Goal: Task Accomplishment & Management: Manage account settings

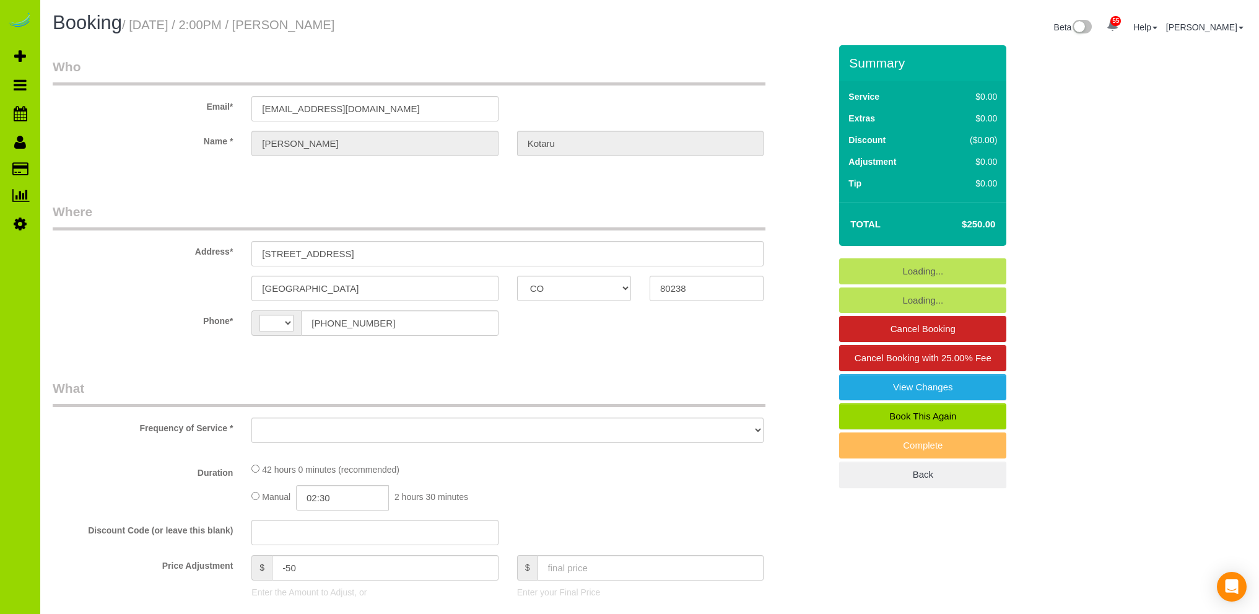
select select "CO"
select select "number:5"
select select "number:15"
select select "string:US"
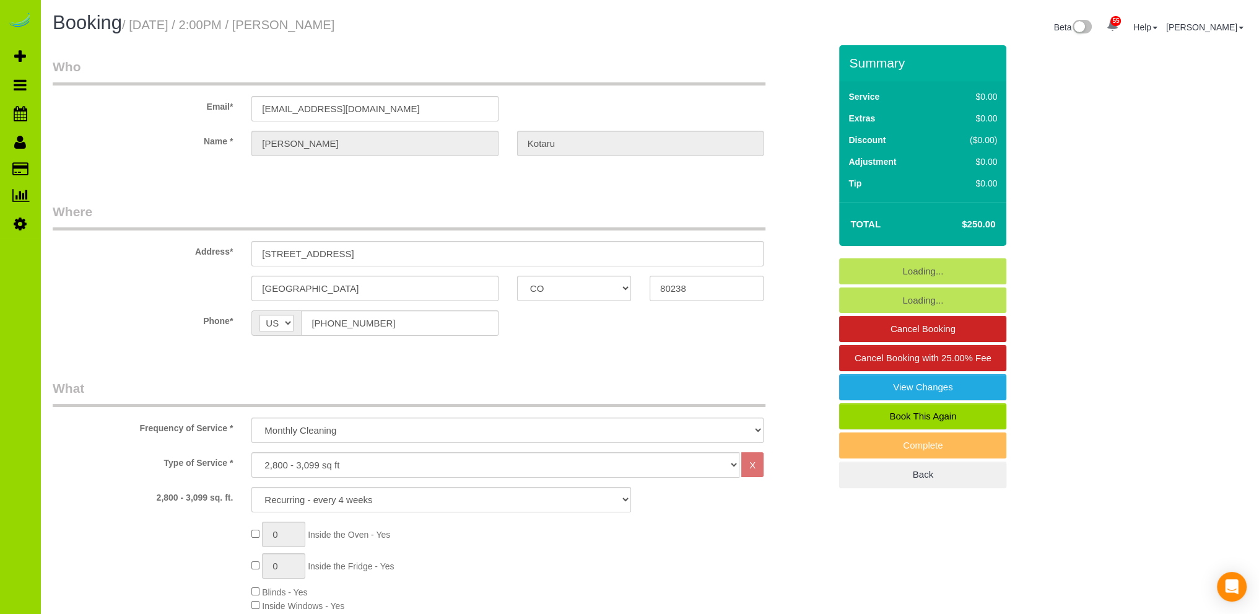
select select "object:1134"
select select "7"
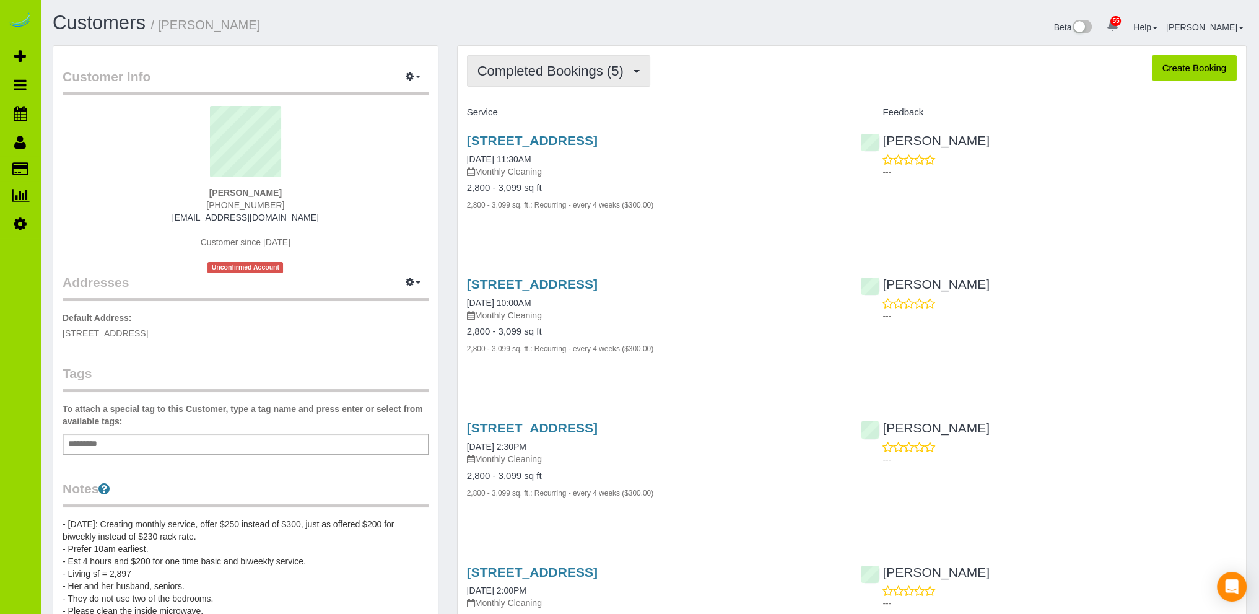
click at [581, 67] on span "Completed Bookings (5)" at bounding box center [553, 70] width 152 height 15
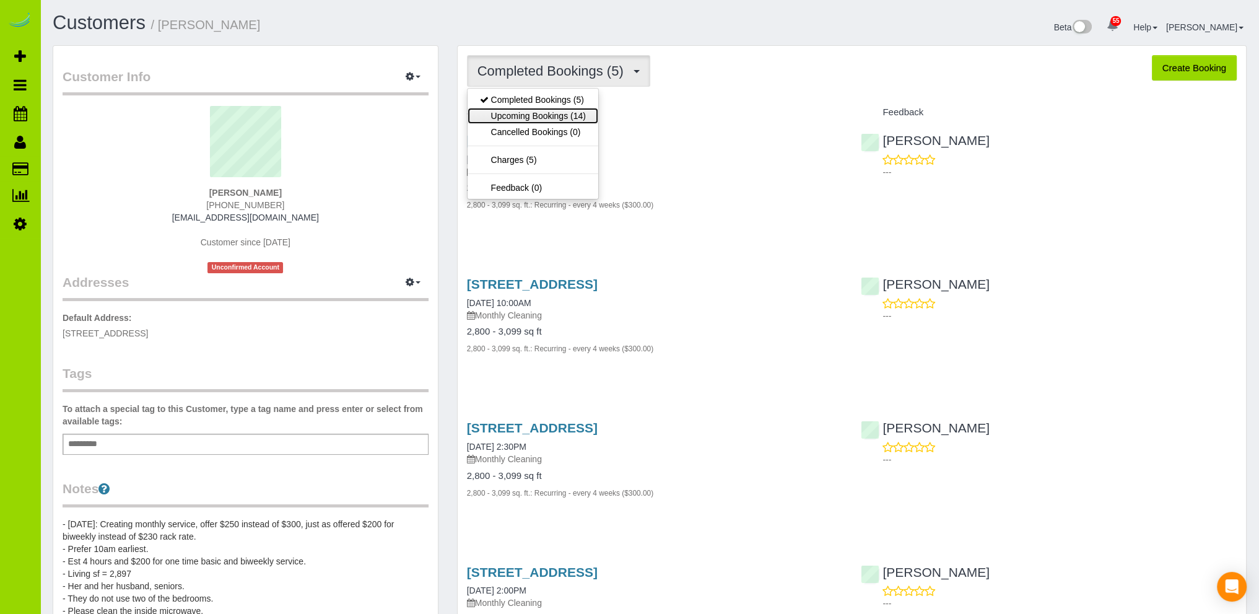
click at [536, 116] on link "Upcoming Bookings (14)" at bounding box center [533, 116] width 131 height 16
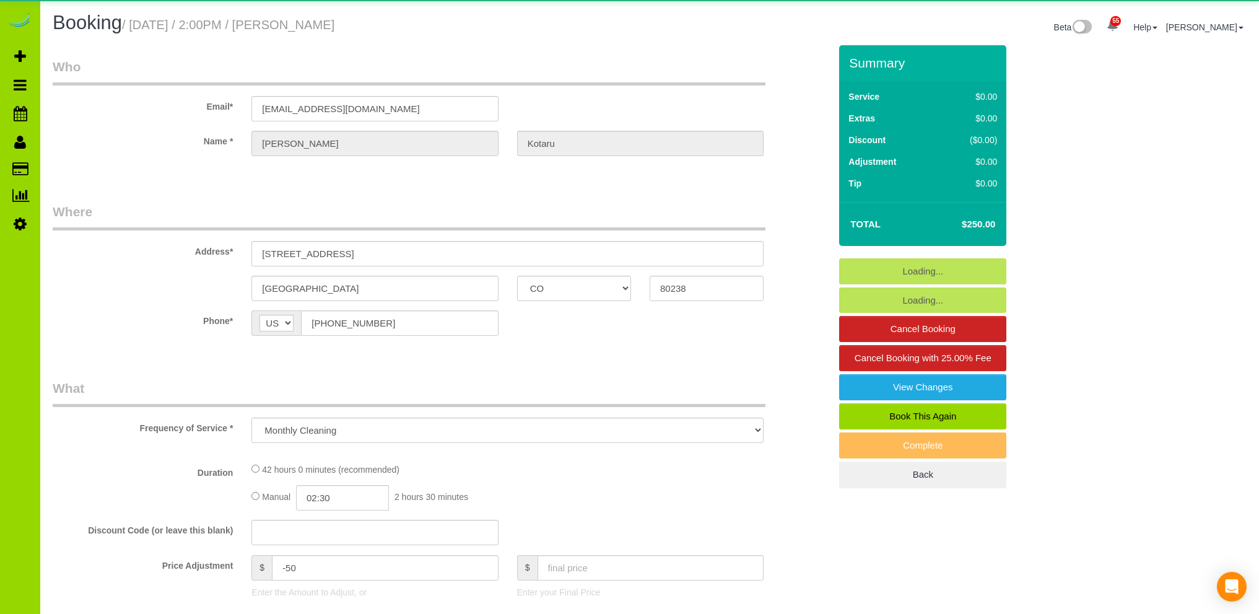
select select "CO"
select select "number:5"
select select "number:15"
select select "object:1169"
select select "7"
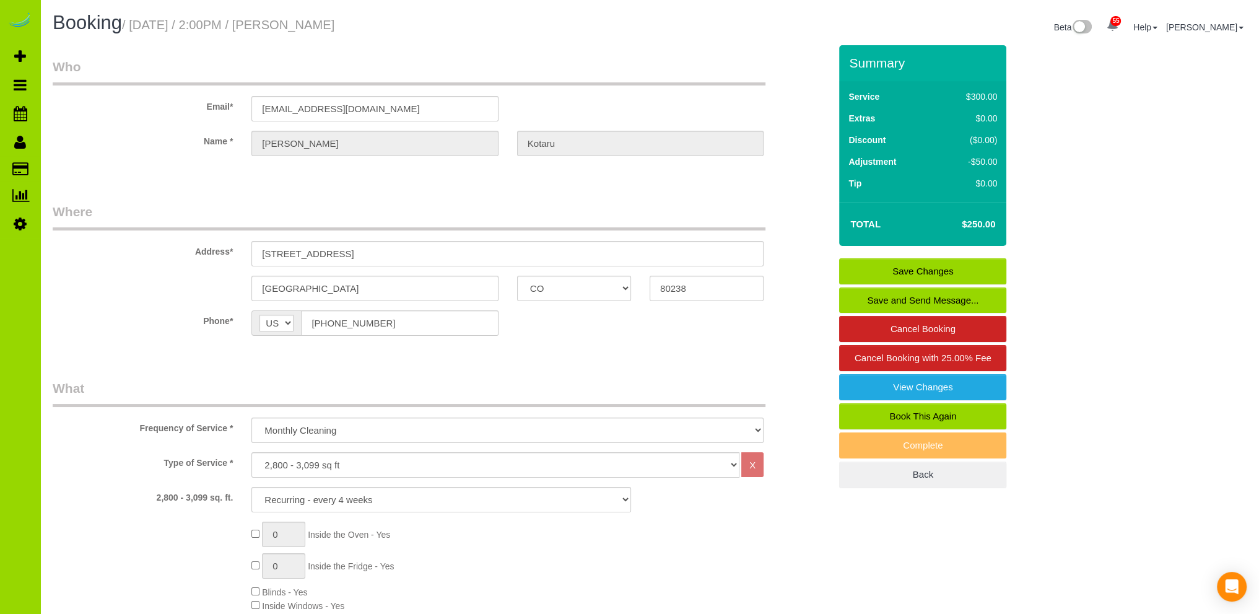
click at [924, 413] on link "Book This Again" at bounding box center [922, 416] width 167 height 26
select select "CO"
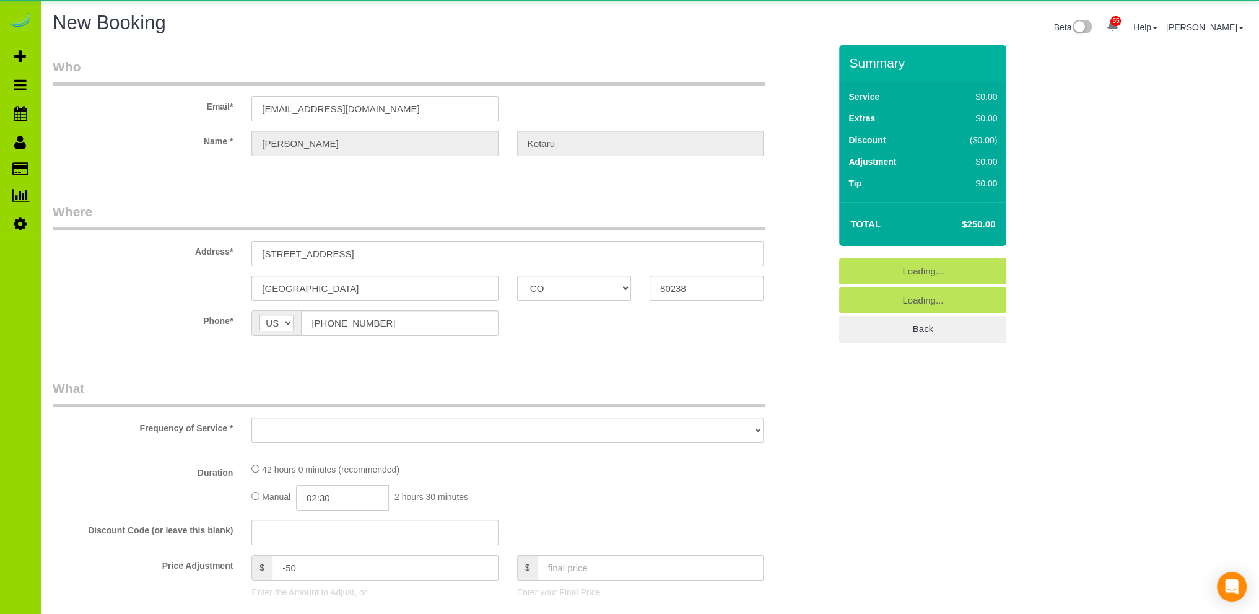
select select "string:fspay-26f42a88-8a3a-4e6d-adaf-29614e0ffed0"
select select "number:5"
select select "number:15"
select select "object:1964"
select select "7"
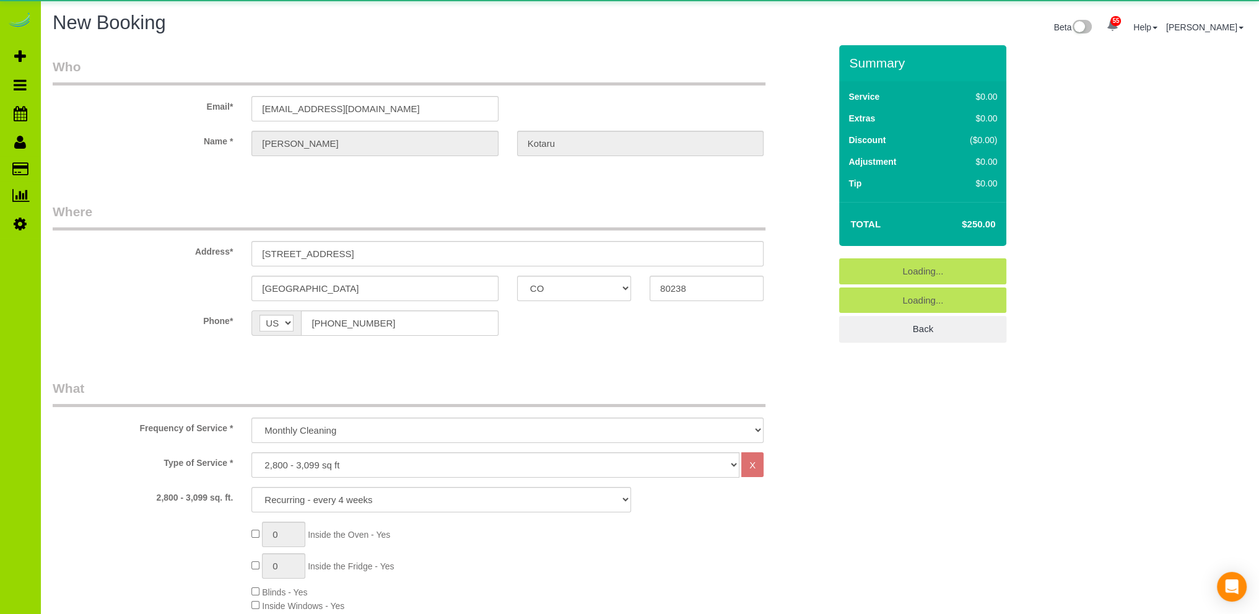
select select "7"
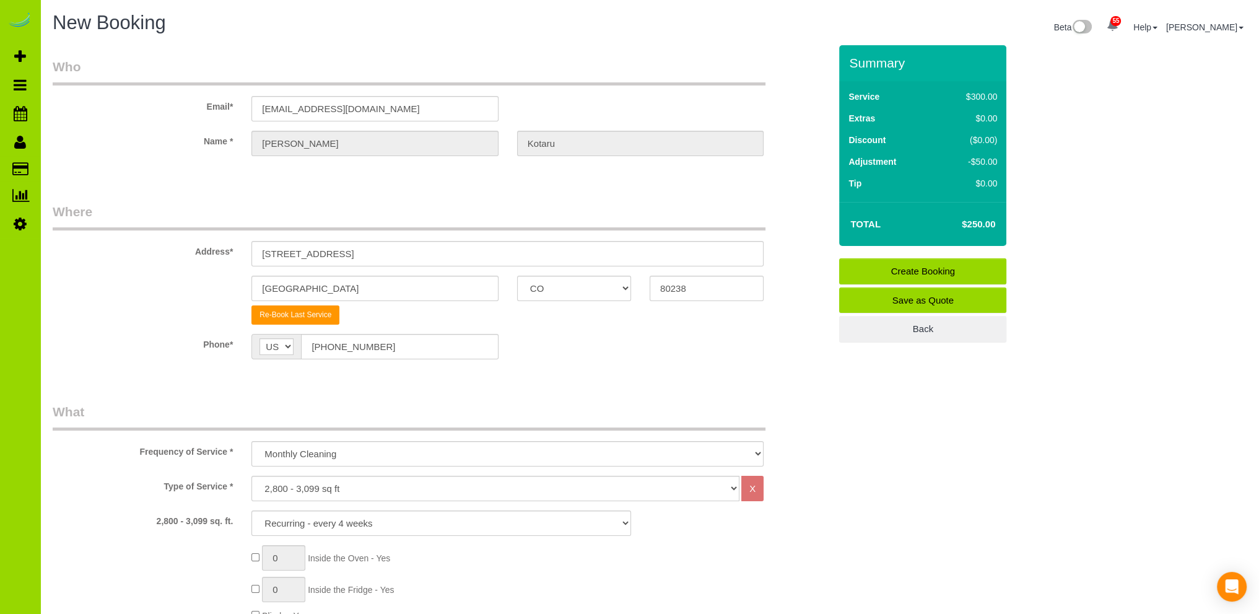
click at [555, 354] on div "Phone* AF AL DZ AD AO AI AQ AG AR AM AW AU AT AZ BS BH BD BB BY BE BZ BJ BM BT …" at bounding box center [441, 346] width 796 height 25
click at [361, 450] on select "One Time Cleaning Weekly Cleaning Biweekly Cleaning Monthly Cleaning" at bounding box center [507, 453] width 512 height 25
select select "object:1965"
click at [251, 441] on select "One Time Cleaning Weekly Cleaning Biweekly Cleaning Monthly Cleaning" at bounding box center [507, 453] width 512 height 25
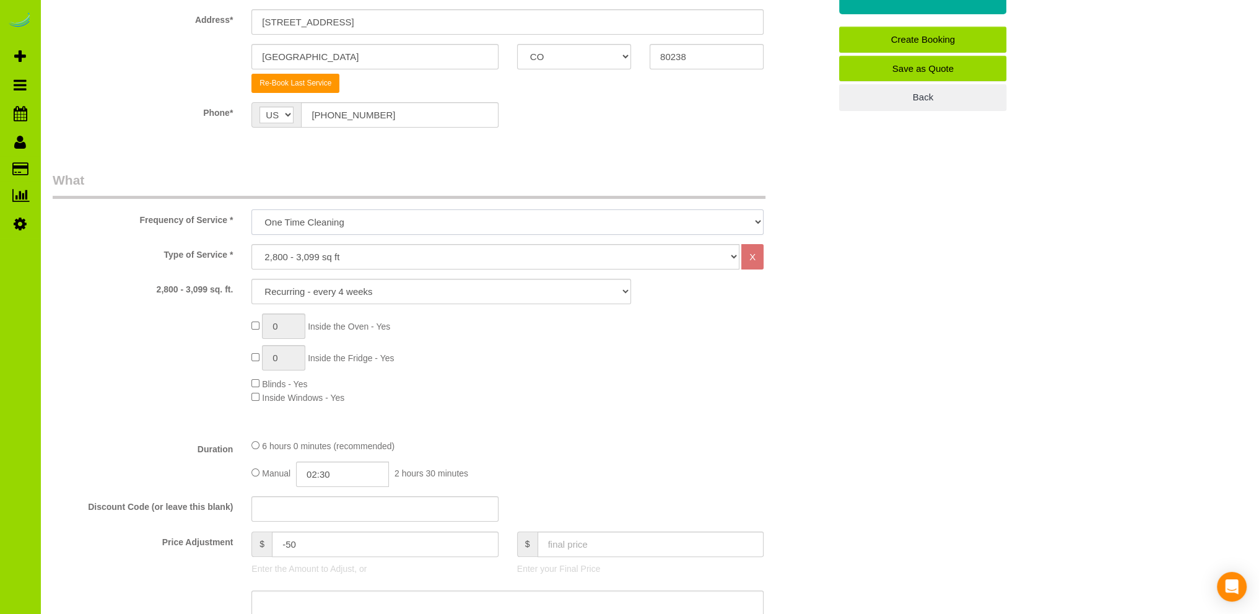
scroll to position [248, 0]
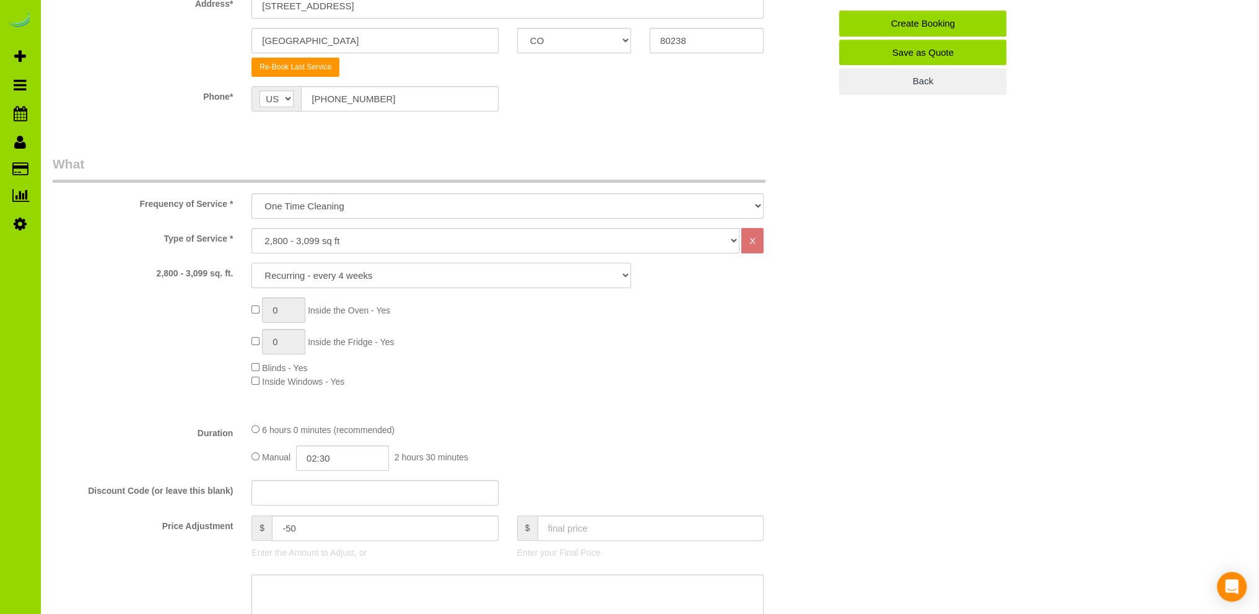
click at [407, 274] on select "1X Deep Clean – move in/out 1X Deep Clean – sale ready 1X Deep Clean – other 1X…" at bounding box center [441, 275] width 380 height 25
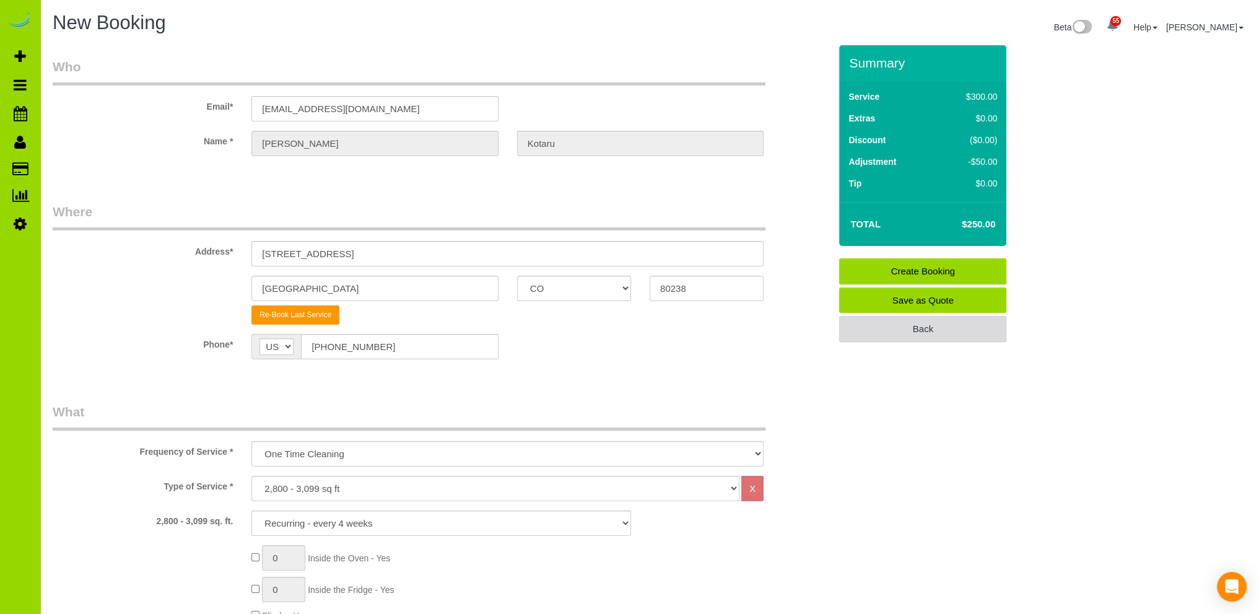
click at [904, 324] on link "Back" at bounding box center [922, 329] width 167 height 26
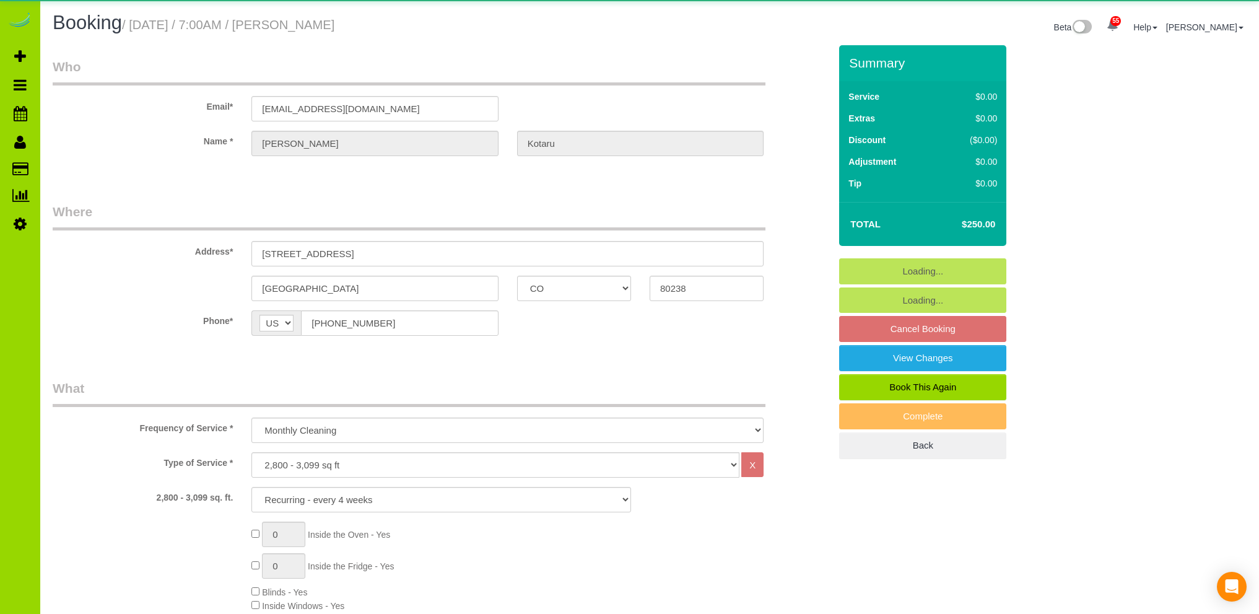
select select "CO"
select select "7"
select select "number:5"
select select "number:15"
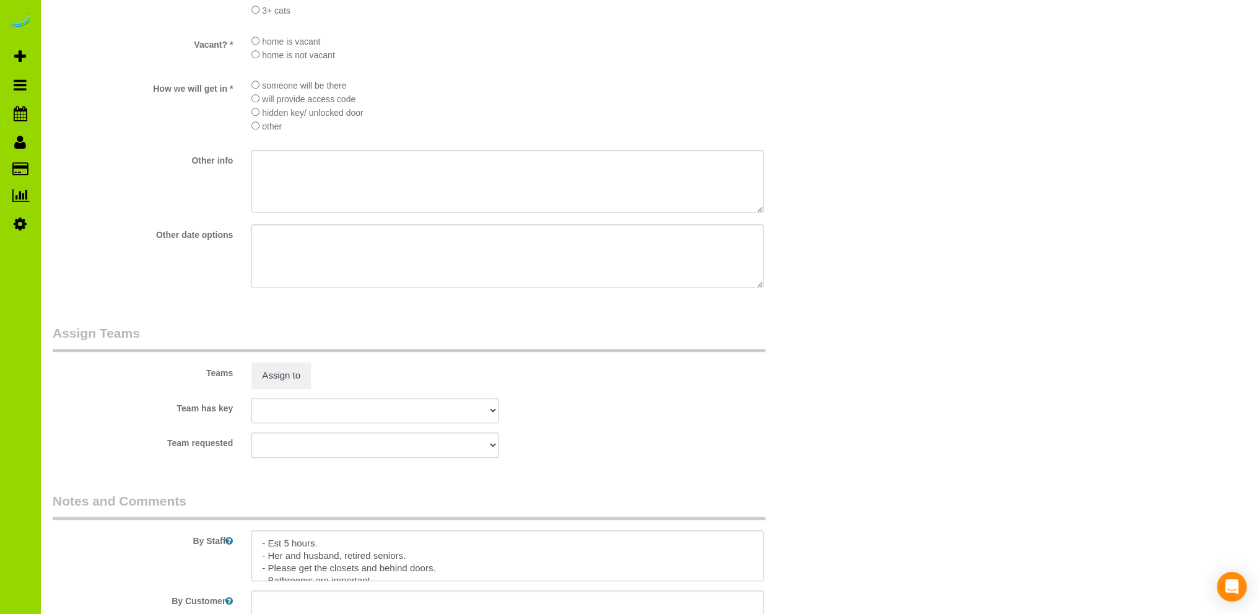
scroll to position [1734, 0]
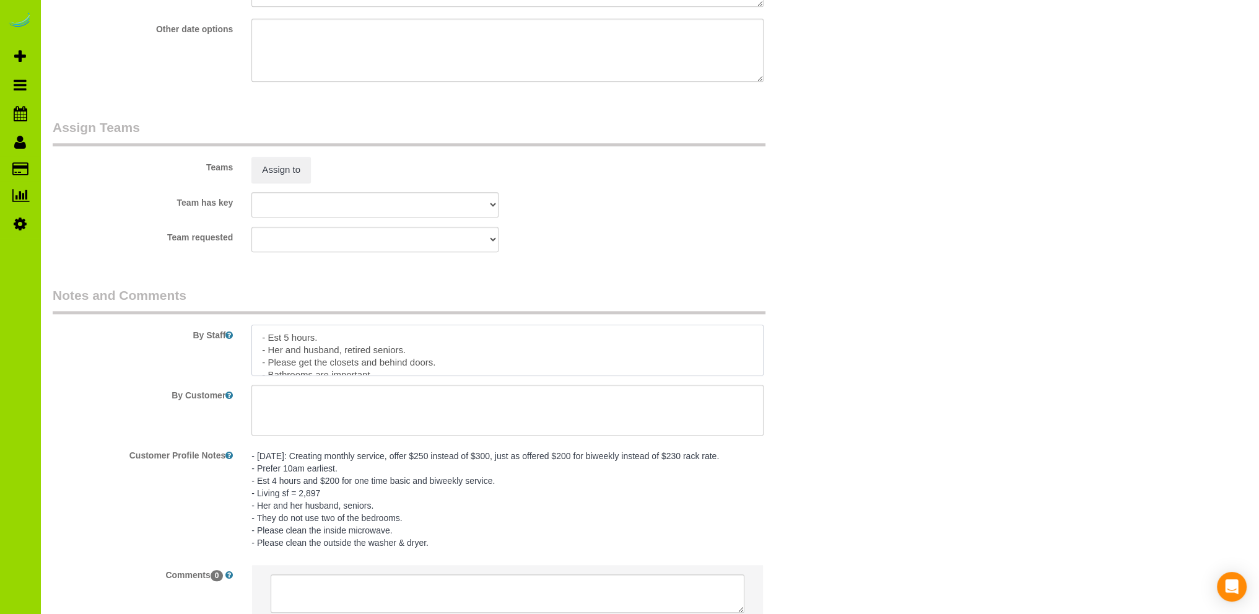
click at [338, 341] on textarea at bounding box center [507, 349] width 512 height 51
click at [409, 354] on textarea at bounding box center [507, 349] width 512 height 51
click at [381, 367] on textarea at bounding box center [507, 349] width 512 height 51
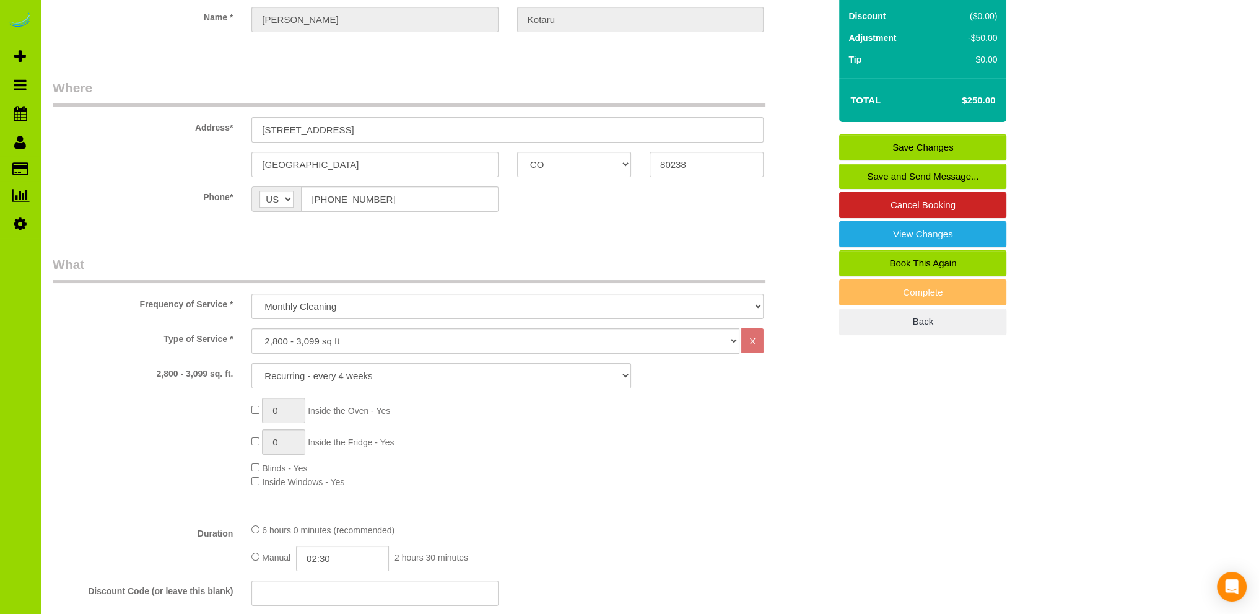
scroll to position [0, 0]
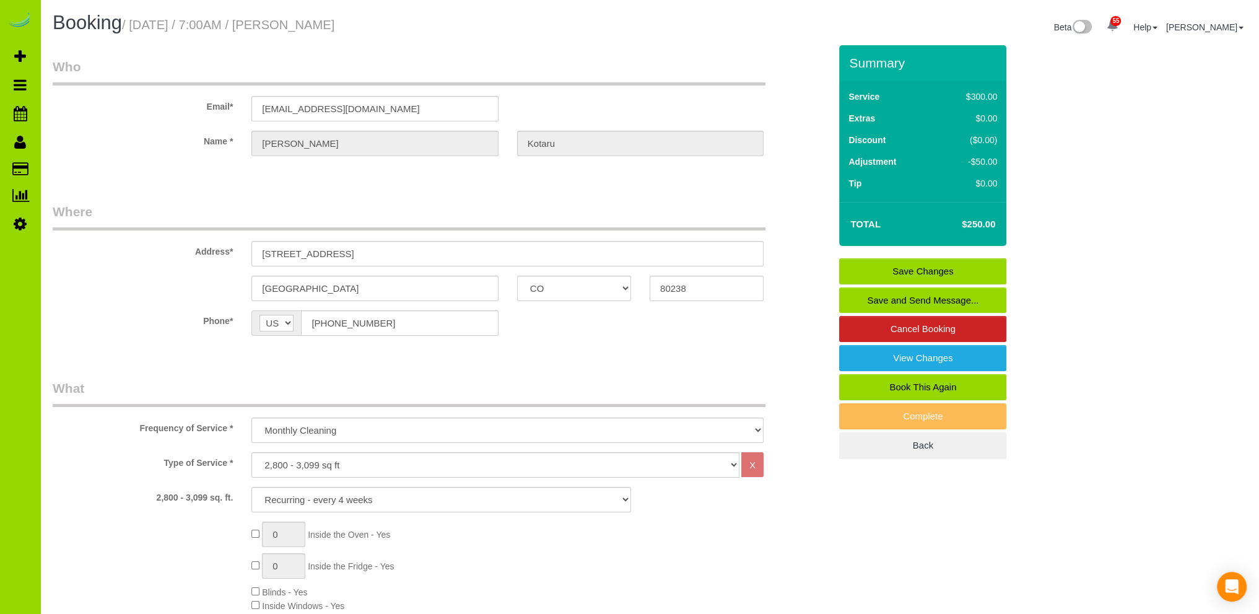
type textarea "- Est 5 hours. - This is a monthly client that cannot commit to a set schedule …"
click at [915, 266] on link "Save Changes" at bounding box center [922, 271] width 167 height 26
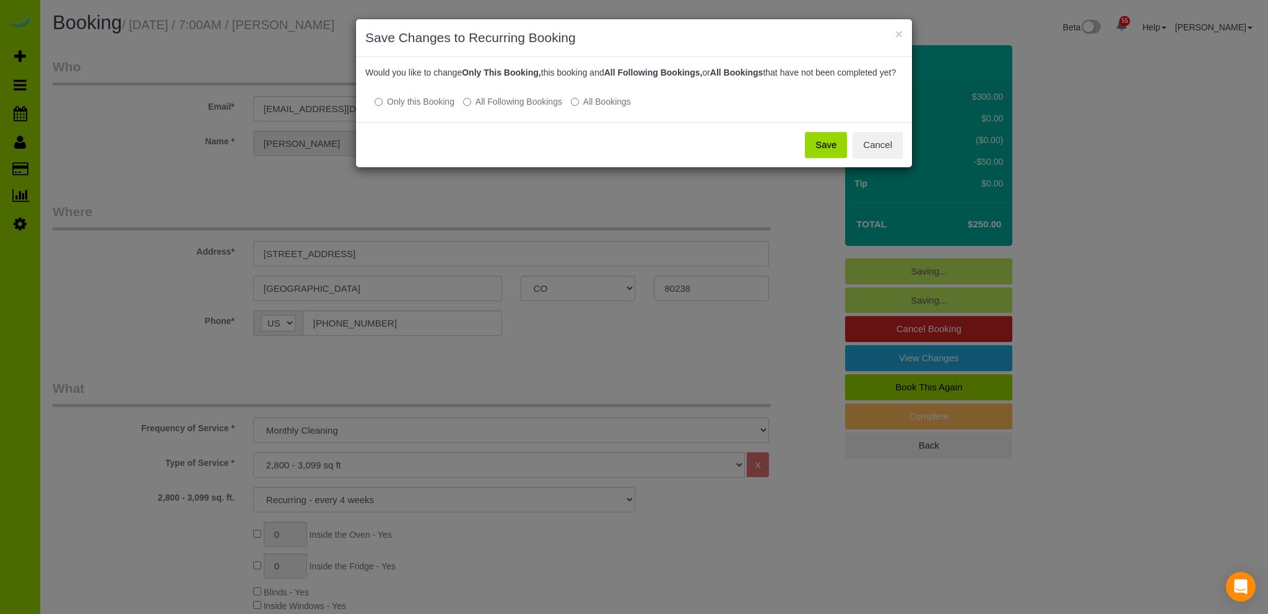
click at [824, 153] on button "Save" at bounding box center [826, 145] width 42 height 26
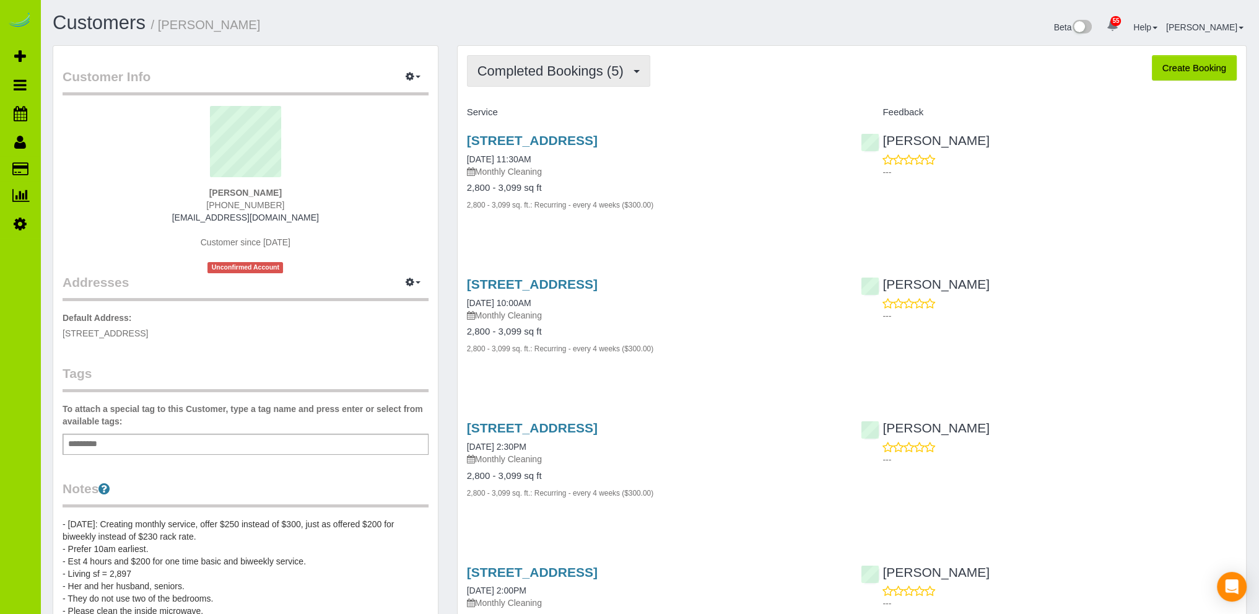
click at [536, 64] on span "Completed Bookings (5)" at bounding box center [553, 70] width 152 height 15
drag, startPoint x: 322, startPoint y: 25, endPoint x: 303, endPoint y: 12, distance: 23.0
click at [322, 24] on h1 "Customers / Ramani Kotaru" at bounding box center [347, 22] width 588 height 21
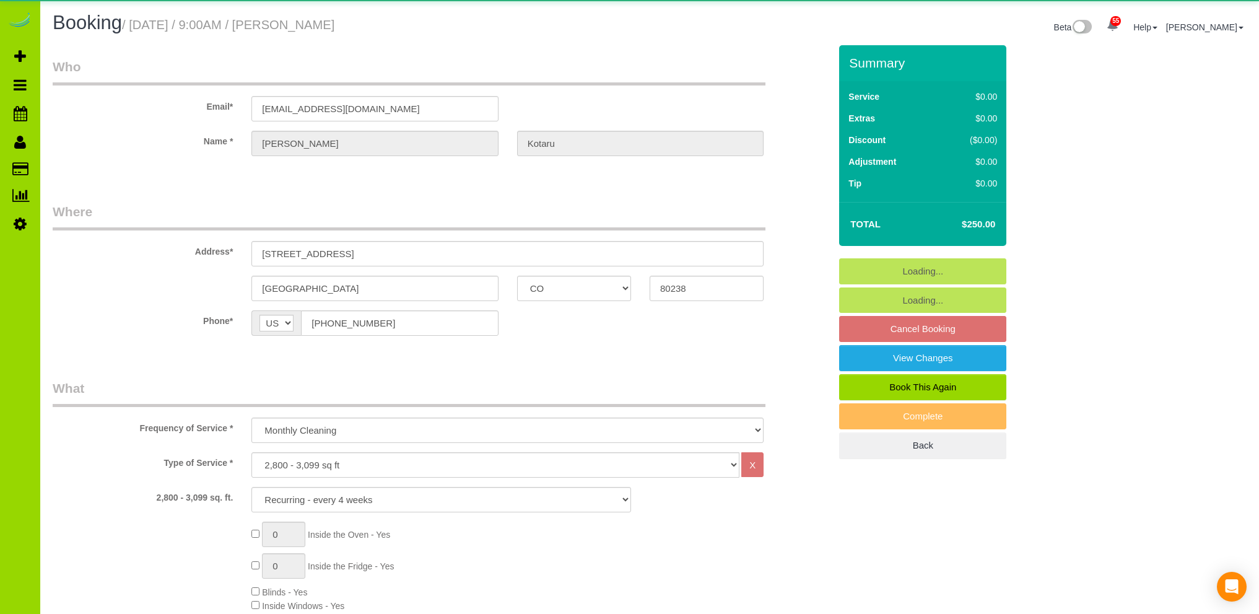
select select "CO"
select select "7"
select select "spot1"
select select "number:5"
select select "number:15"
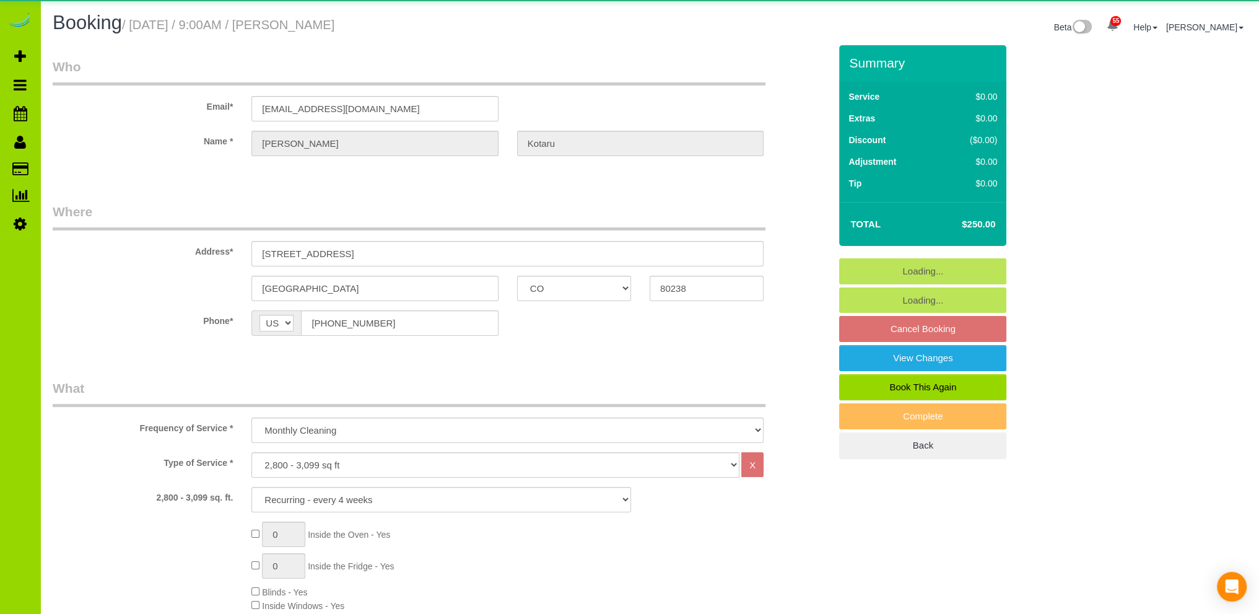
select select "7"
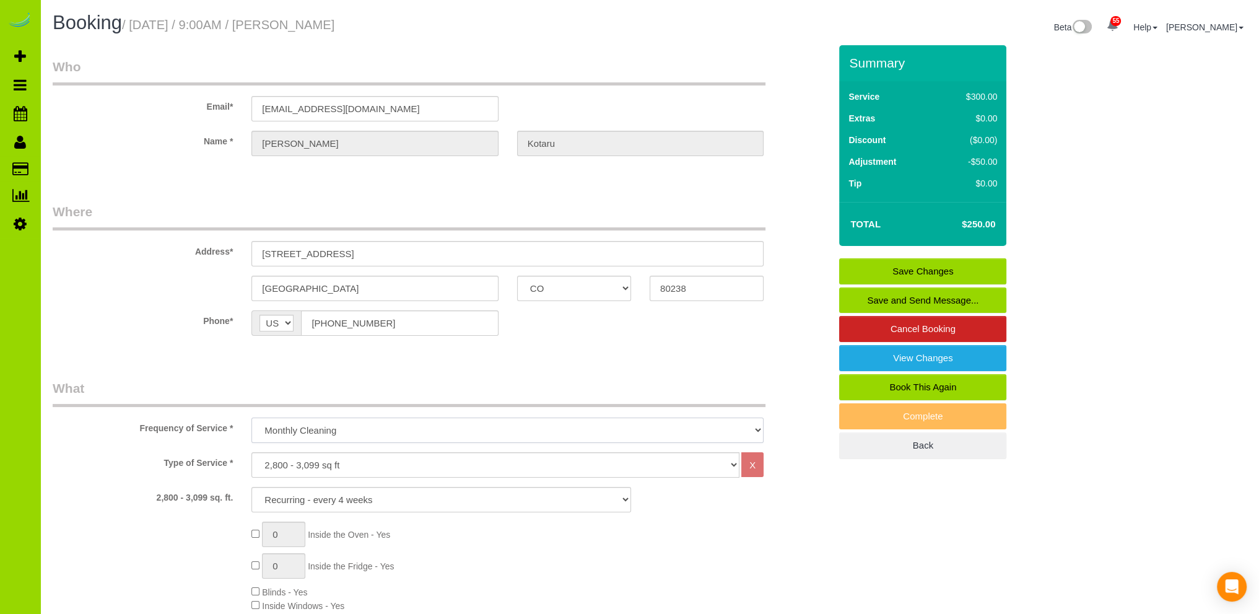
click at [403, 432] on select "One Time Cleaning Weekly Cleaning Biweekly Cleaning Monthly Cleaning" at bounding box center [507, 429] width 512 height 25
select select "object:1131"
click at [251, 417] on select "One Time Cleaning Weekly Cleaning Biweekly Cleaning Monthly Cleaning" at bounding box center [507, 429] width 512 height 25
click at [364, 498] on select "1X Deep Clean – move in/out 1X Deep Clean – sale ready 1X Deep Clean – other 1X…" at bounding box center [441, 499] width 380 height 25
select select "4"
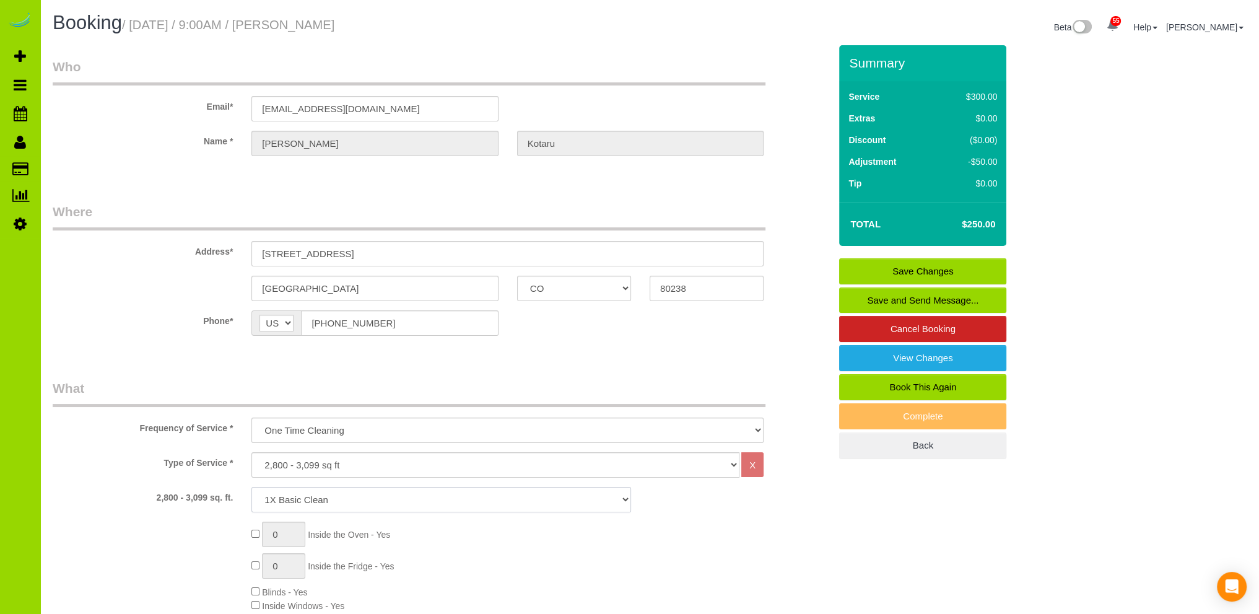
click at [251, 487] on select "1X Deep Clean – move in/out 1X Deep Clean – sale ready 1X Deep Clean – other 1X…" at bounding box center [441, 499] width 380 height 25
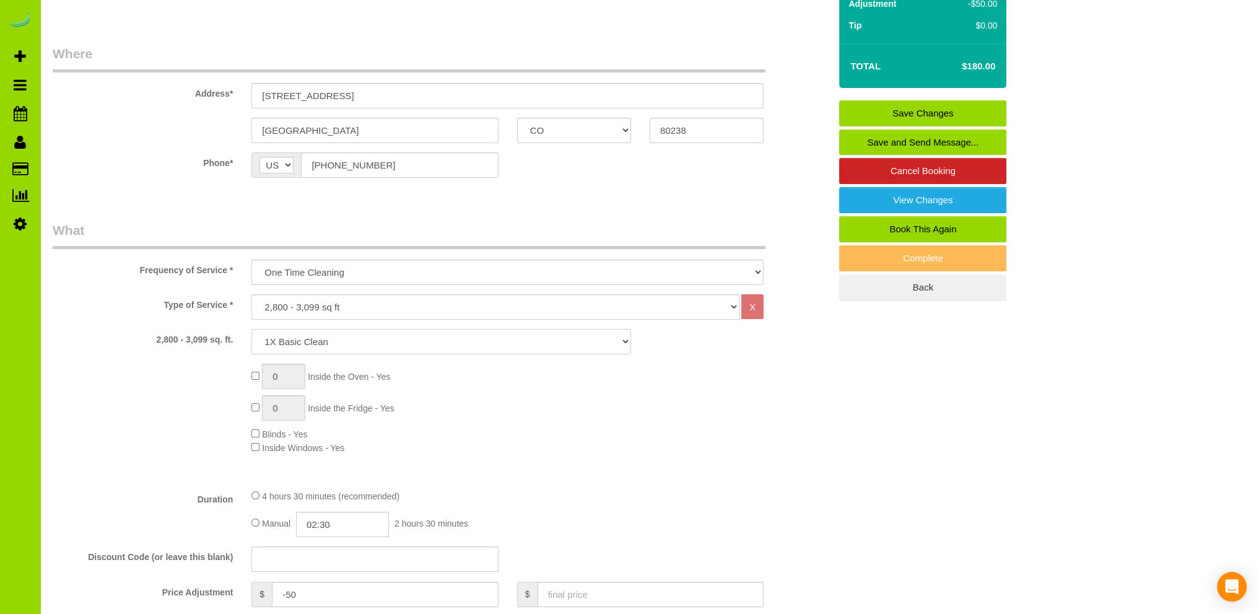
scroll to position [124, 0]
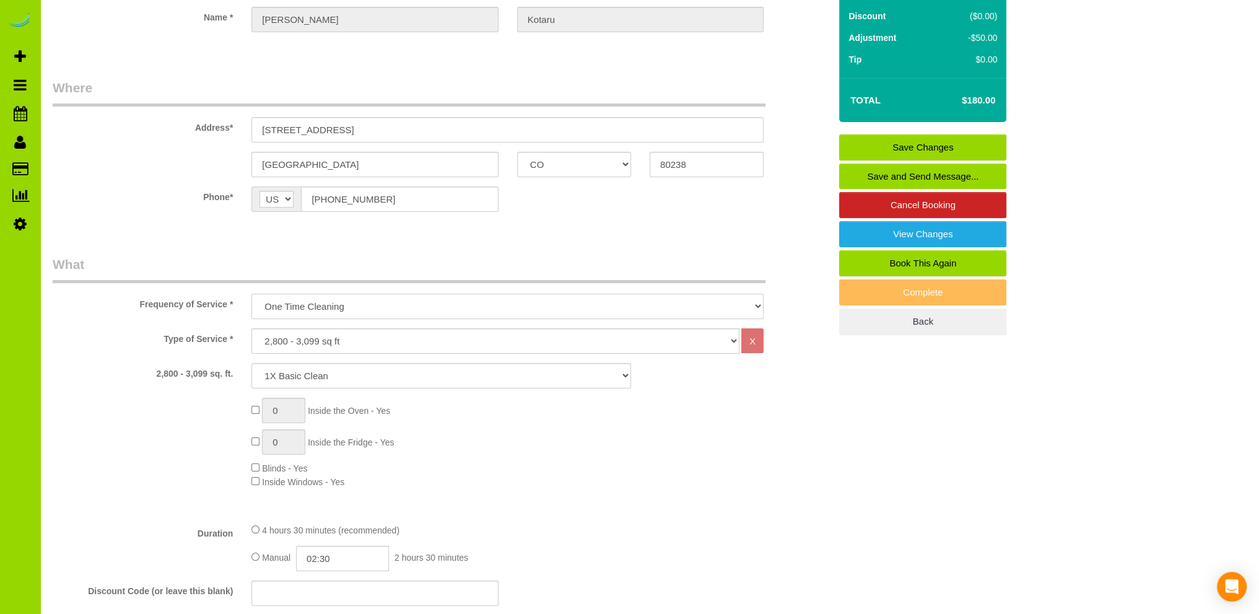
click at [443, 297] on select "One Time Cleaning Weekly Cleaning Biweekly Cleaning Monthly Cleaning" at bounding box center [507, 306] width 512 height 25
select select "object:1130"
click at [251, 294] on select "One Time Cleaning Weekly Cleaning Biweekly Cleaning Monthly Cleaning" at bounding box center [507, 306] width 512 height 25
click at [368, 378] on select "1X Deep Clean – move in/out 1X Deep Clean – sale ready 1X Deep Clean – other 1X…" at bounding box center [441, 375] width 380 height 25
select select "7"
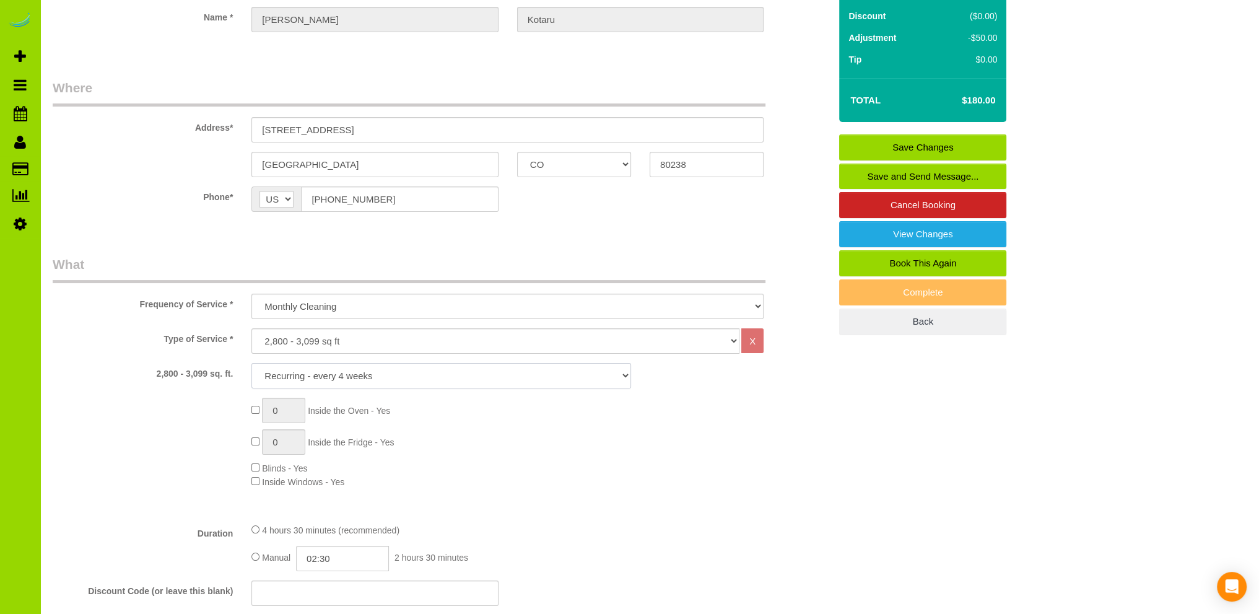
click at [251, 363] on select "1X Deep Clean – move in/out 1X Deep Clean – sale ready 1X Deep Clean – other 1X…" at bounding box center [441, 375] width 380 height 25
click at [388, 304] on select "One Time Cleaning Weekly Cleaning Biweekly Cleaning Monthly Cleaning" at bounding box center [507, 306] width 512 height 25
select select "object:1131"
click at [251, 294] on select "One Time Cleaning Weekly Cleaning Biweekly Cleaning Monthly Cleaning" at bounding box center [507, 306] width 512 height 25
click at [315, 373] on select "1X Deep Clean – move in/out 1X Deep Clean – sale ready 1X Deep Clean – other 1X…" at bounding box center [441, 375] width 380 height 25
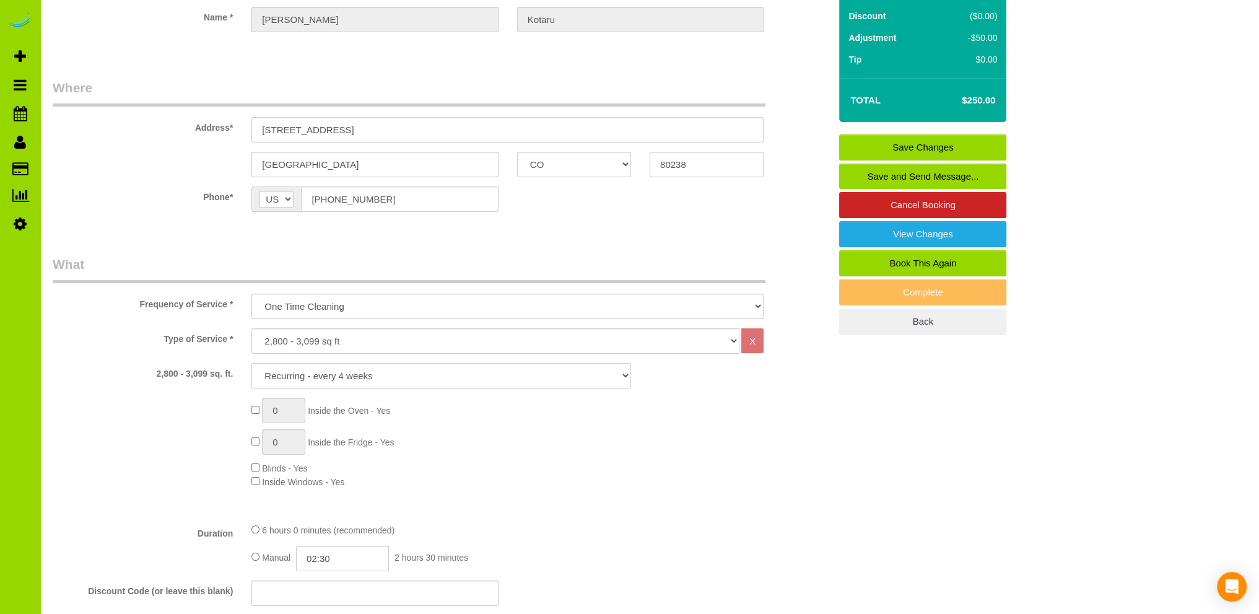
select select "4"
click at [251, 363] on select "1X Deep Clean – move in/out 1X Deep Clean – sale ready 1X Deep Clean – other 1X…" at bounding box center [441, 375] width 380 height 25
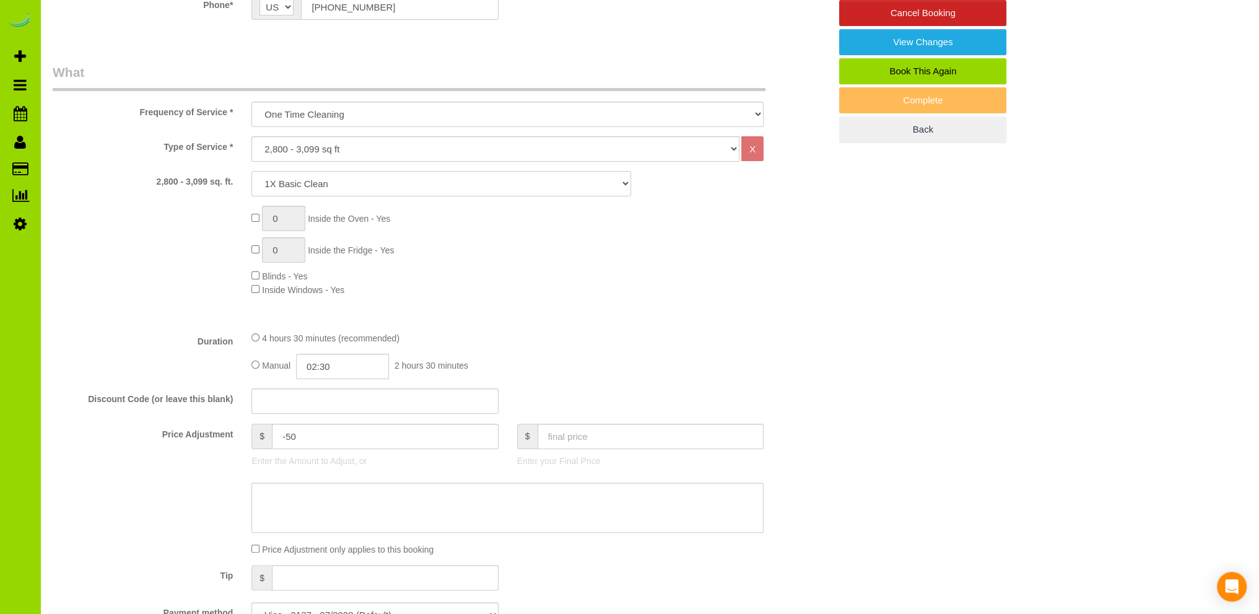
scroll to position [372, 0]
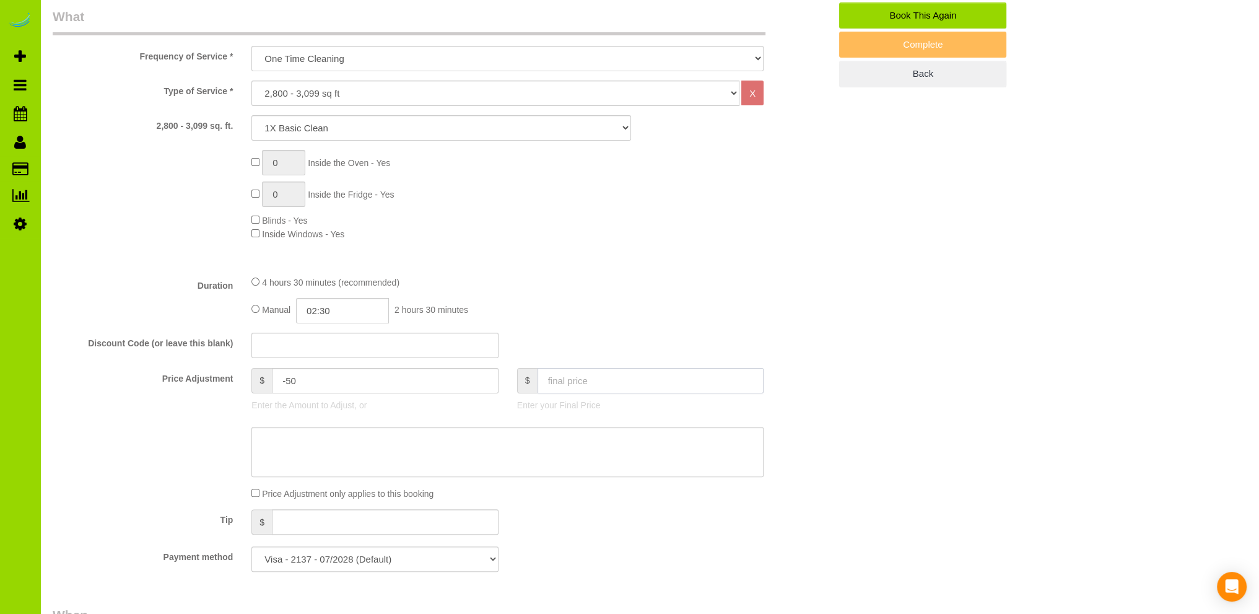
click at [572, 377] on input "text" at bounding box center [651, 380] width 227 height 25
type input "250"
click at [670, 254] on div "Type of Service * Choose YOUR HOME SIZE here Hourly Cleaning 1 - 999 square fee…" at bounding box center [441, 173] width 777 height 185
type input "20"
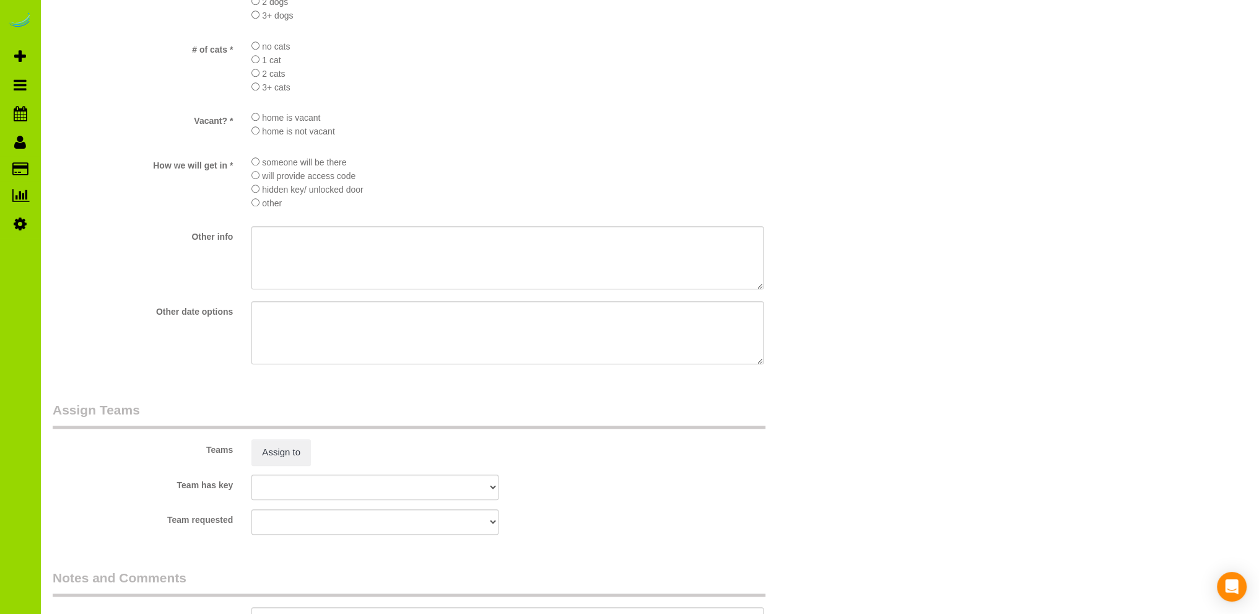
scroll to position [1734, 0]
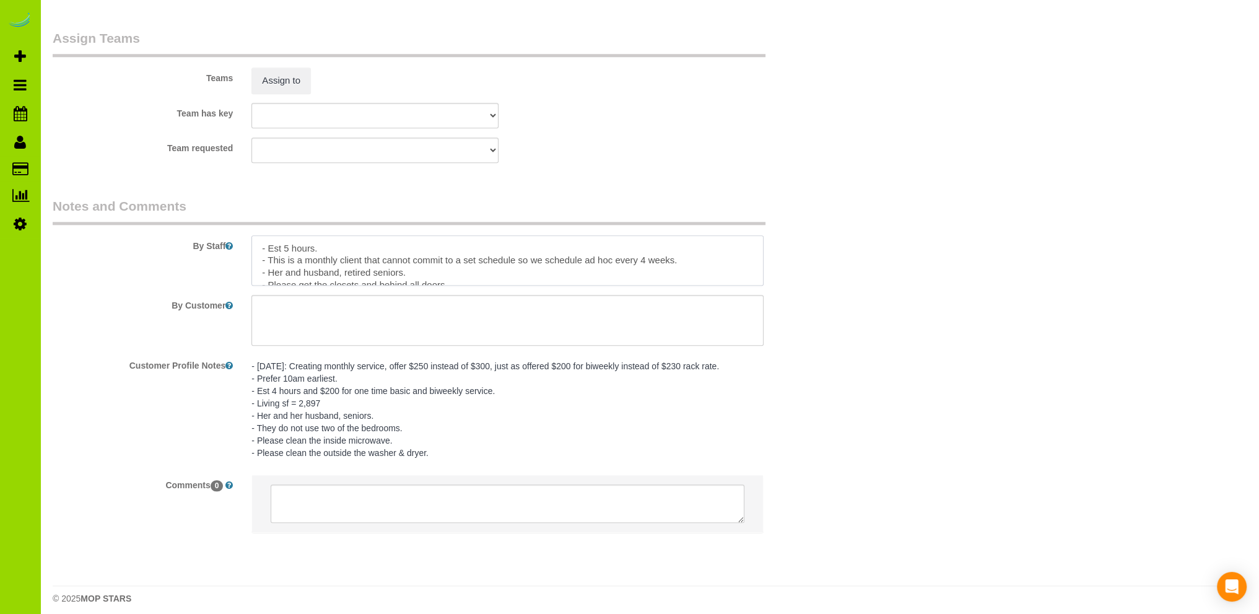
click at [270, 264] on textarea at bounding box center [507, 260] width 512 height 51
click at [337, 259] on textarea at bounding box center [507, 260] width 512 height 51
type textarea "- Est 5 hours. - This is a monthly client that cannot commit to a set schedule …"
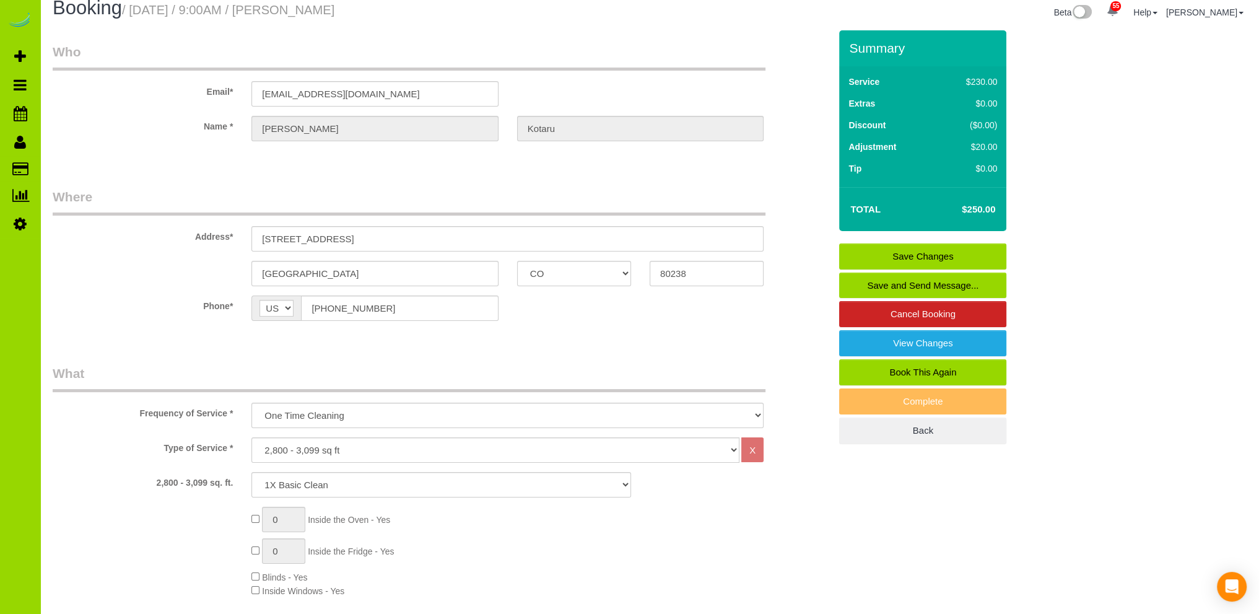
scroll to position [0, 0]
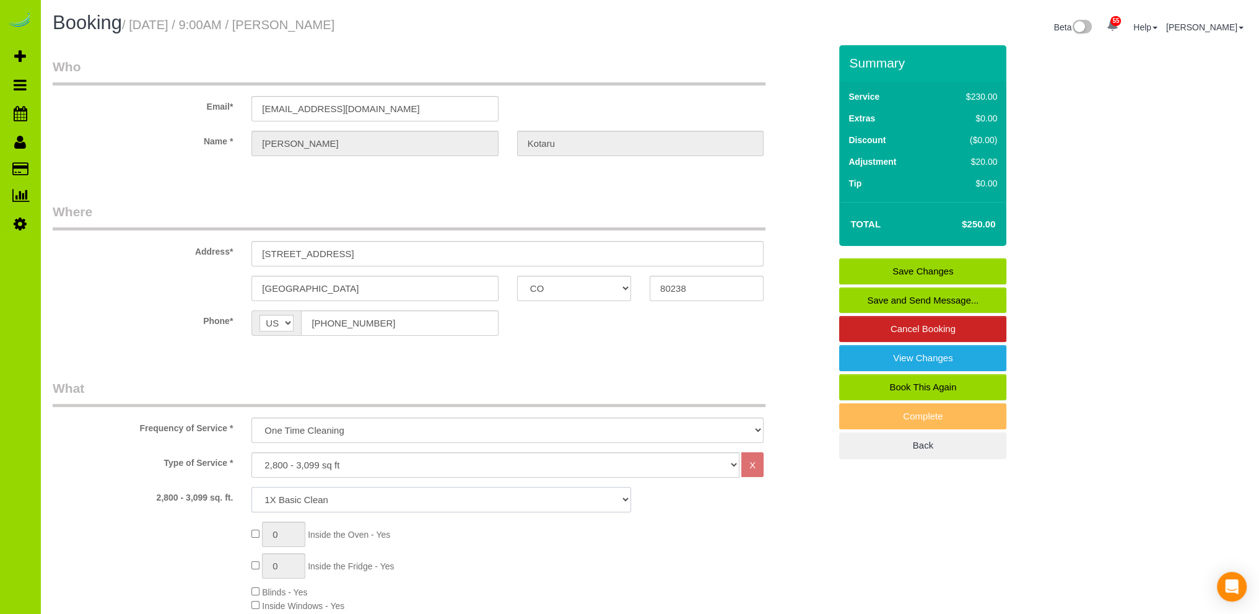
click at [393, 497] on select "1X Deep Clean – move in/out 1X Deep Clean – sale ready 1X Deep Clean – other 1X…" at bounding box center [441, 499] width 380 height 25
click at [251, 487] on select "1X Deep Clean – move in/out 1X Deep Clean – sale ready 1X Deep Clean – other 1X…" at bounding box center [441, 499] width 380 height 25
click at [357, 497] on select "1X Deep Clean – move in/out 1X Deep Clean – sale ready 1X Deep Clean – other 1X…" at bounding box center [441, 499] width 380 height 25
select select "4"
click at [251, 487] on select "1X Deep Clean – move in/out 1X Deep Clean – sale ready 1X Deep Clean – other 1X…" at bounding box center [441, 499] width 380 height 25
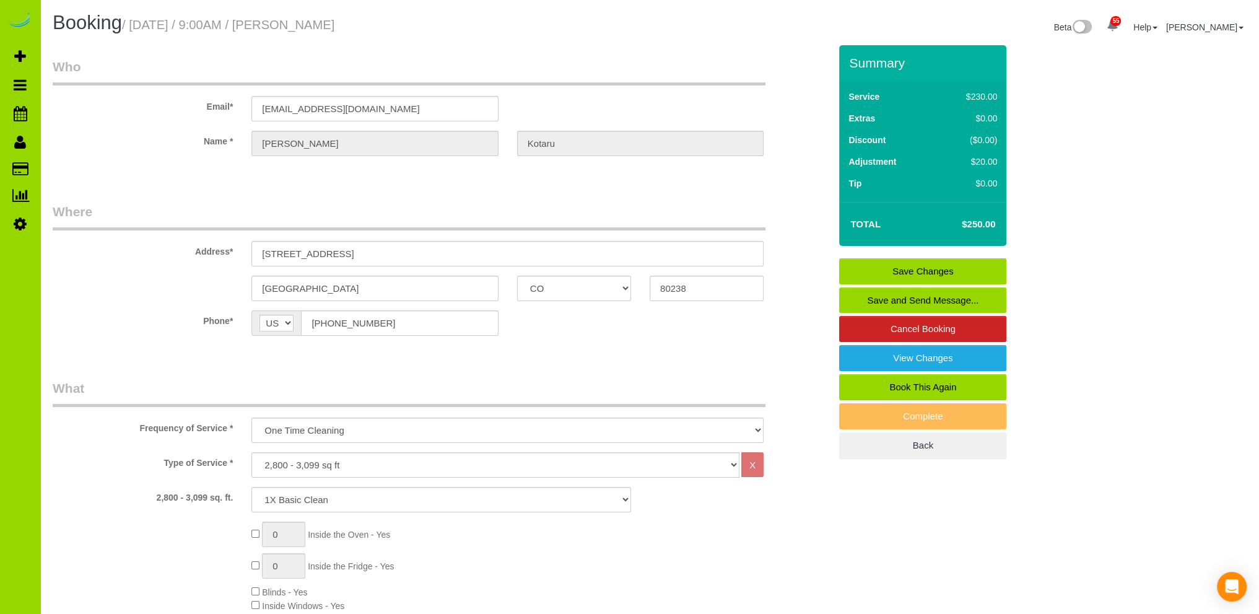
click at [947, 261] on link "Save Changes" at bounding box center [922, 271] width 167 height 26
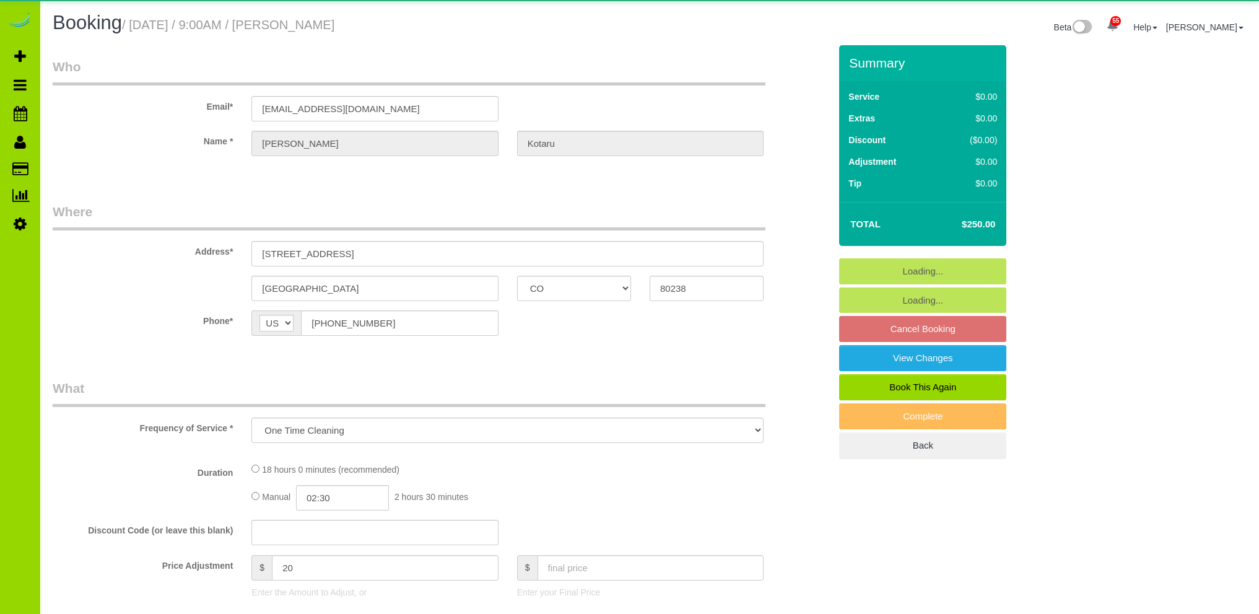
select select "CO"
select select "number:5"
select select "number:15"
select select "object:1137"
select select "string:fspay-26f42a88-8a3a-4e6d-adaf-29614e0ffed0"
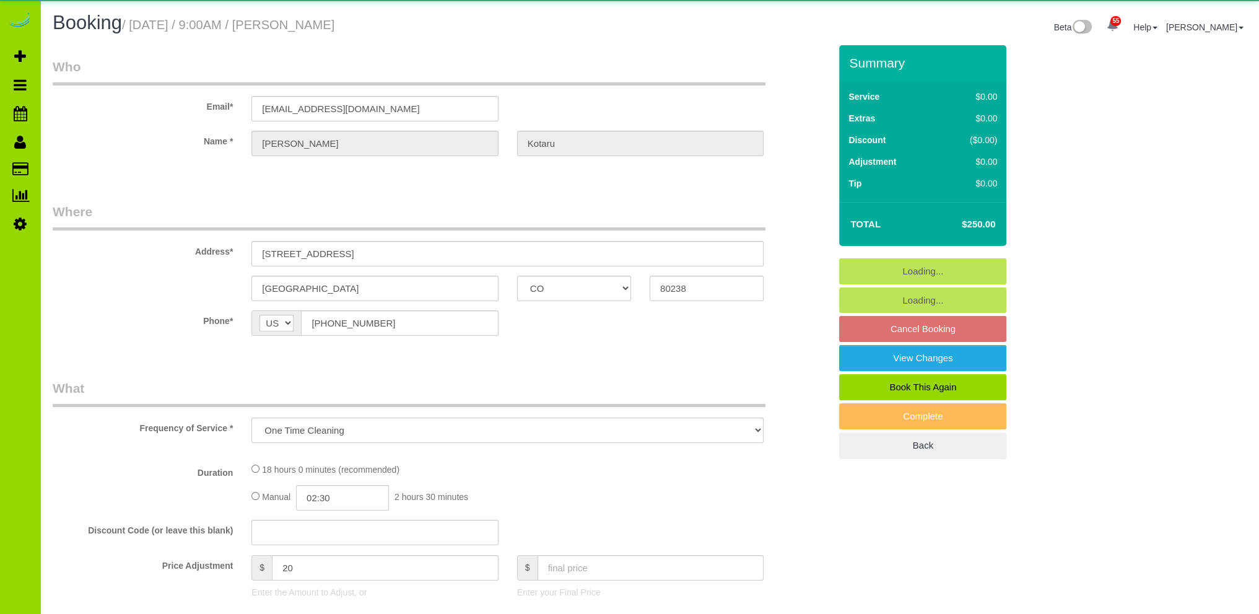
select select "4"
select select "spot1"
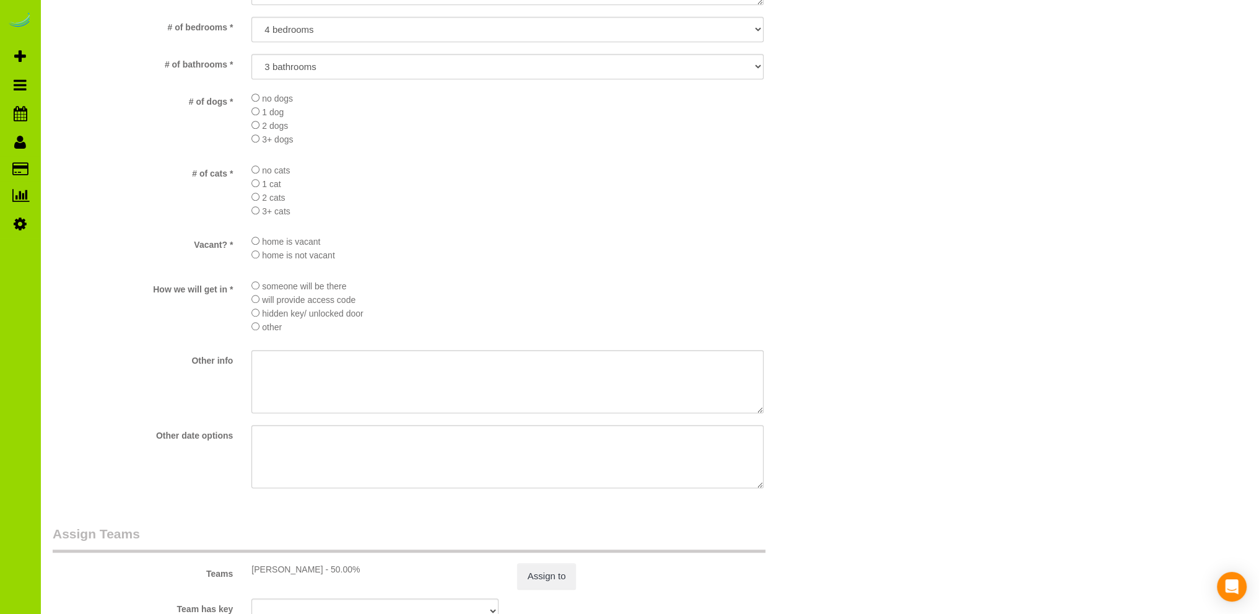
scroll to position [1734, 0]
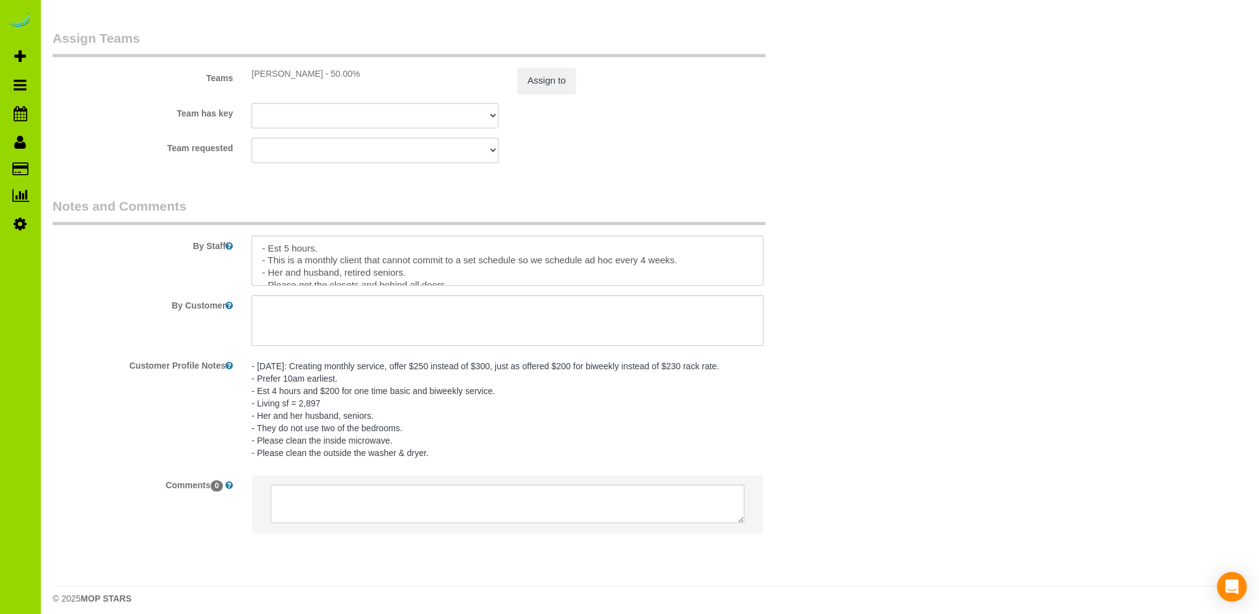
click at [253, 368] on pre "- [DATE]: Creating monthly service, offer $250 instead of $300, just as offered…" at bounding box center [507, 409] width 512 height 99
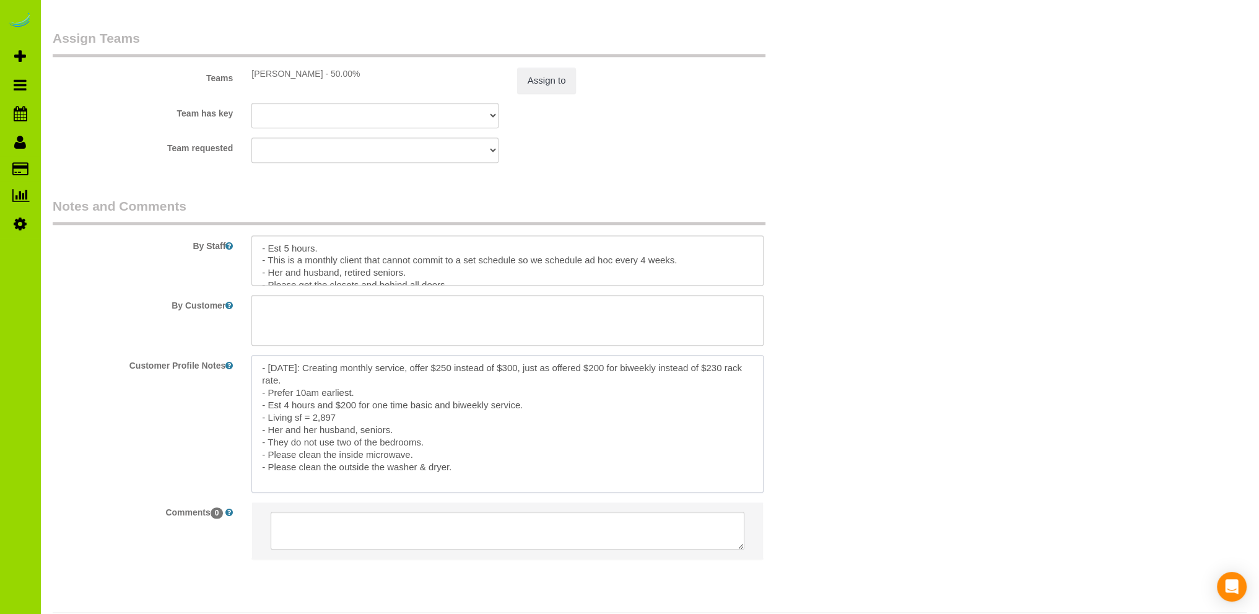
click at [259, 370] on textarea "- [DATE]: Creating monthly service, offer $250 instead of $300, just as offered…" at bounding box center [507, 423] width 512 height 137
paste textarea "- - - - - - [DATE]: - -"
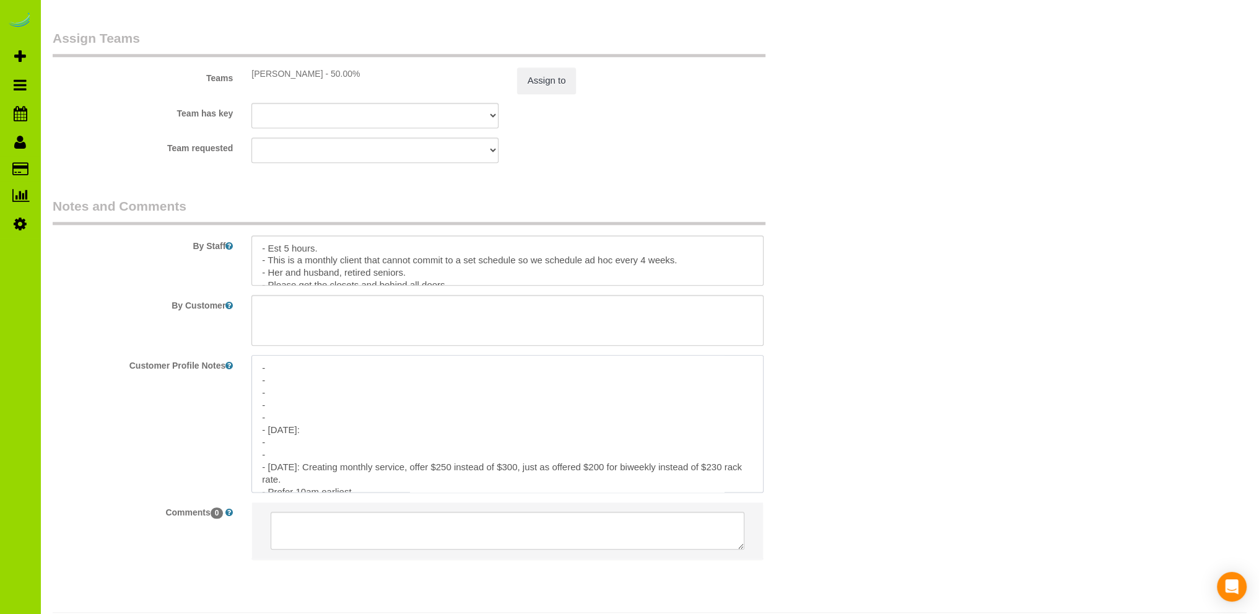
click at [281, 431] on textarea "- - - - - - [DATE]: - - - [DATE]: Creating monthly service, offer $250 instead …" at bounding box center [507, 423] width 512 height 137
click at [320, 429] on textarea "- - - - - - [DATE]: - - - [DATE]: Creating monthly service, offer $250 instead …" at bounding box center [507, 423] width 512 height 137
click at [287, 445] on textarea "- - - - - - [DATE]: Prefer 10am start since elderly. - - - [DATE]: Creating mon…" at bounding box center [507, 423] width 512 height 137
type textarea "- - - - - - [DATE]: Prefer 10am start since elderly. - [DATE]: Not happy with l…"
click at [445, 277] on textarea at bounding box center [507, 260] width 512 height 51
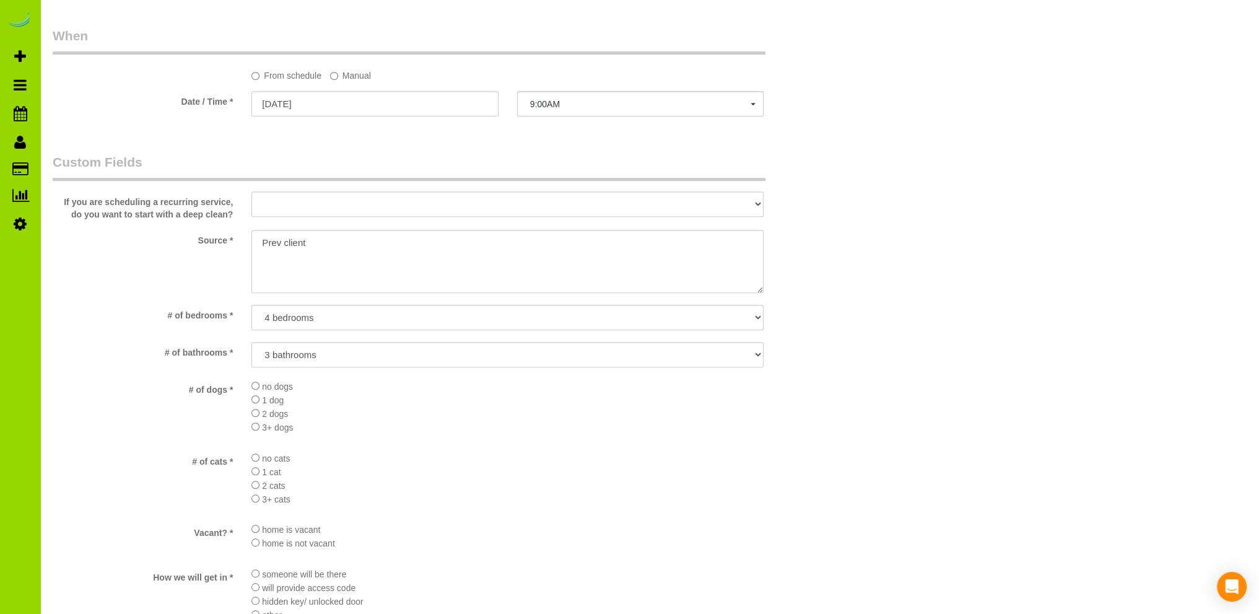
scroll to position [743, 0]
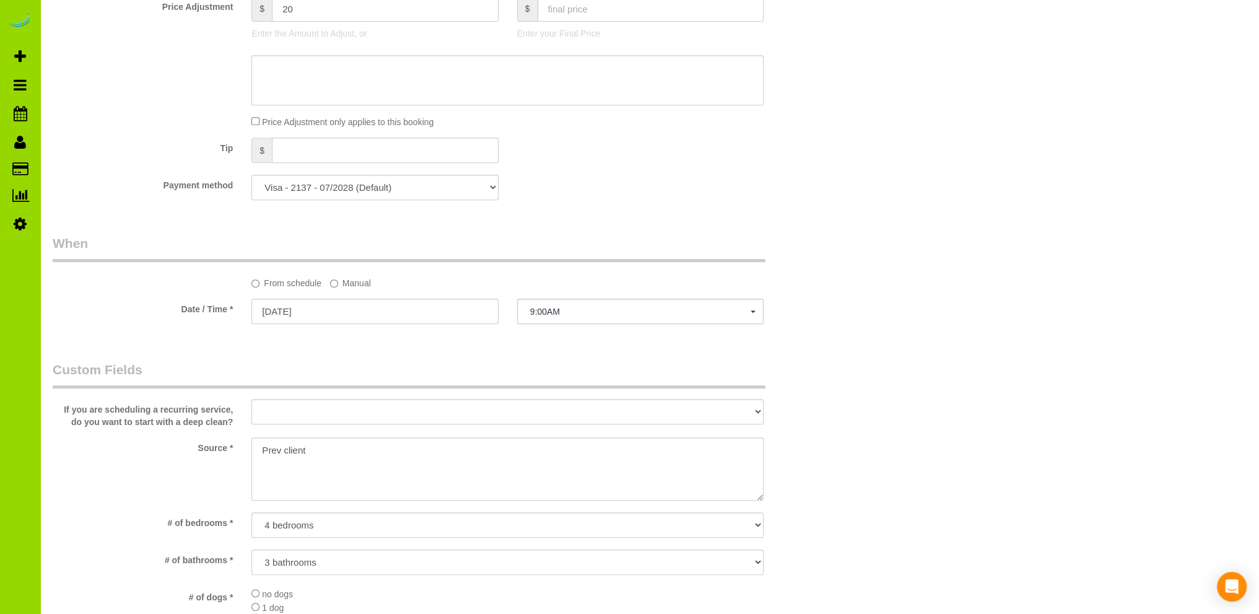
type textarea "- Est 5 hours. - This is a monthly client that cannot commit to a set schedule …"
click at [594, 315] on span "9:00AM" at bounding box center [640, 312] width 220 height 10
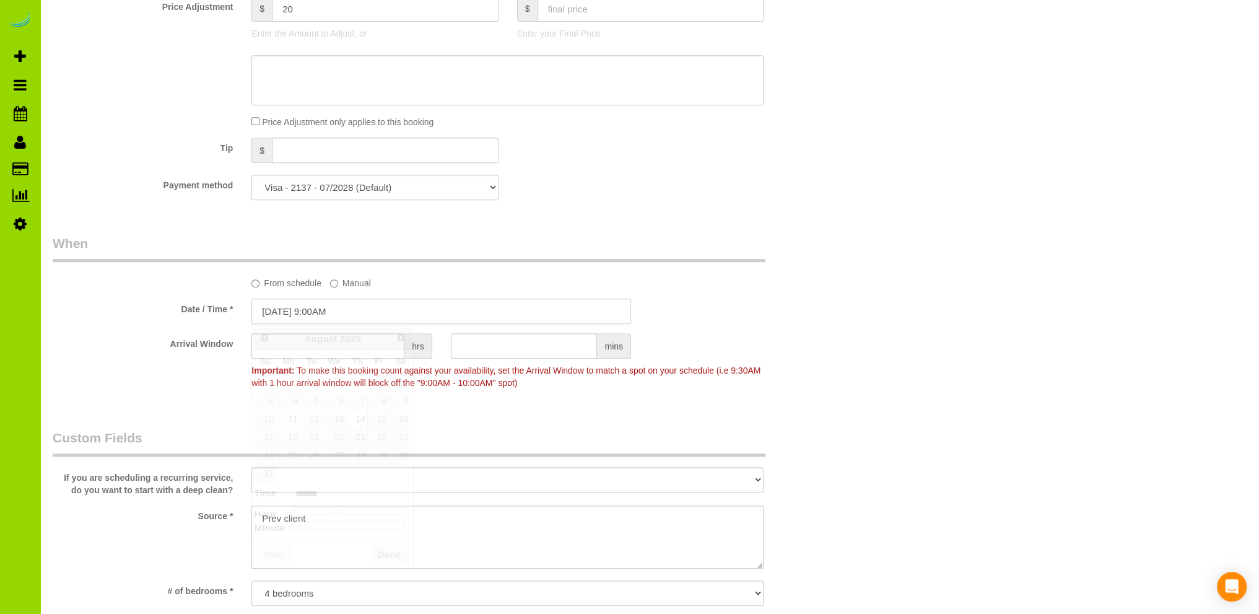
click at [328, 305] on input "[DATE] 9:00AM" at bounding box center [441, 310] width 380 height 25
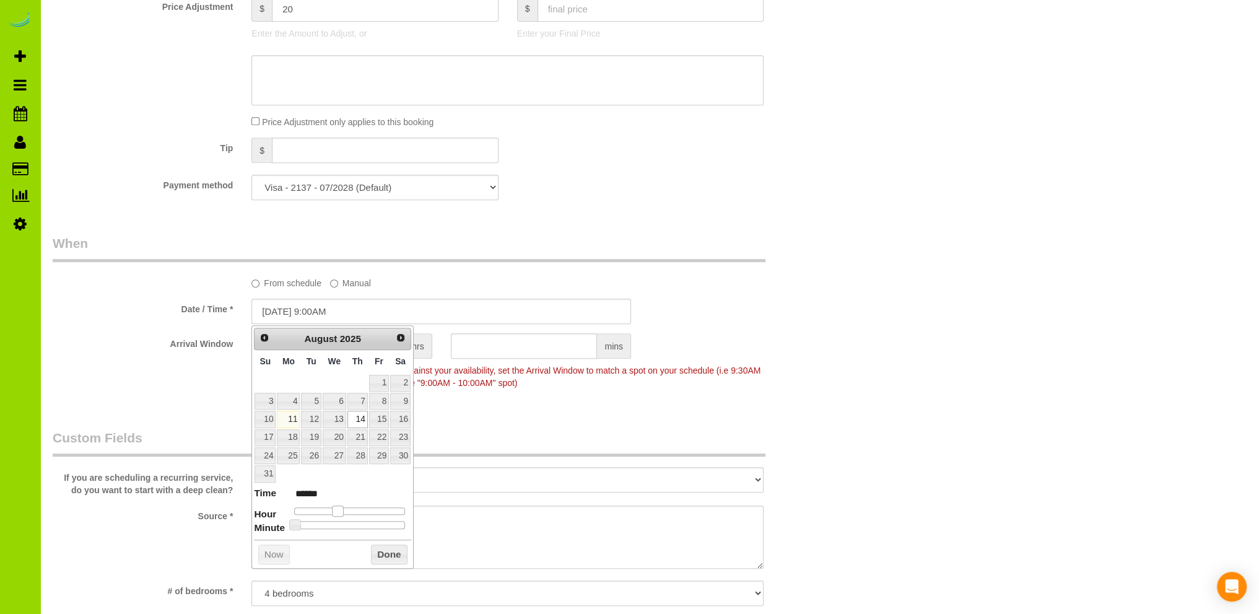
type input "[DATE] 10:00AM"
type input "*******"
click at [342, 505] on span at bounding box center [342, 510] width 11 height 11
click at [383, 552] on button "Done" at bounding box center [389, 554] width 37 height 20
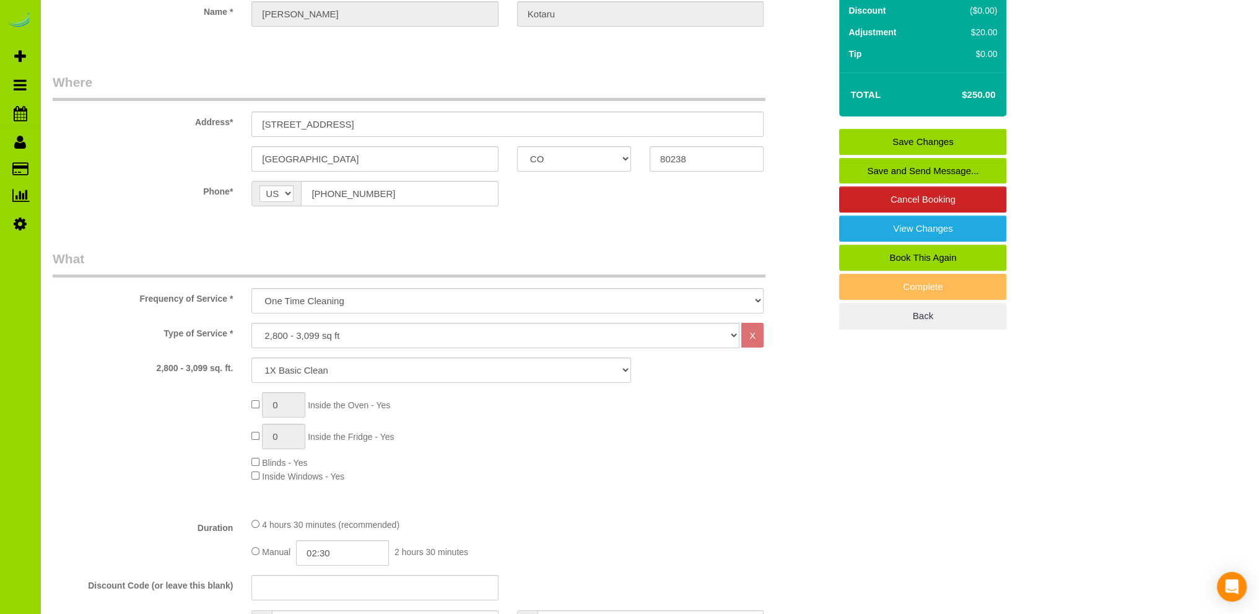
scroll to position [0, 0]
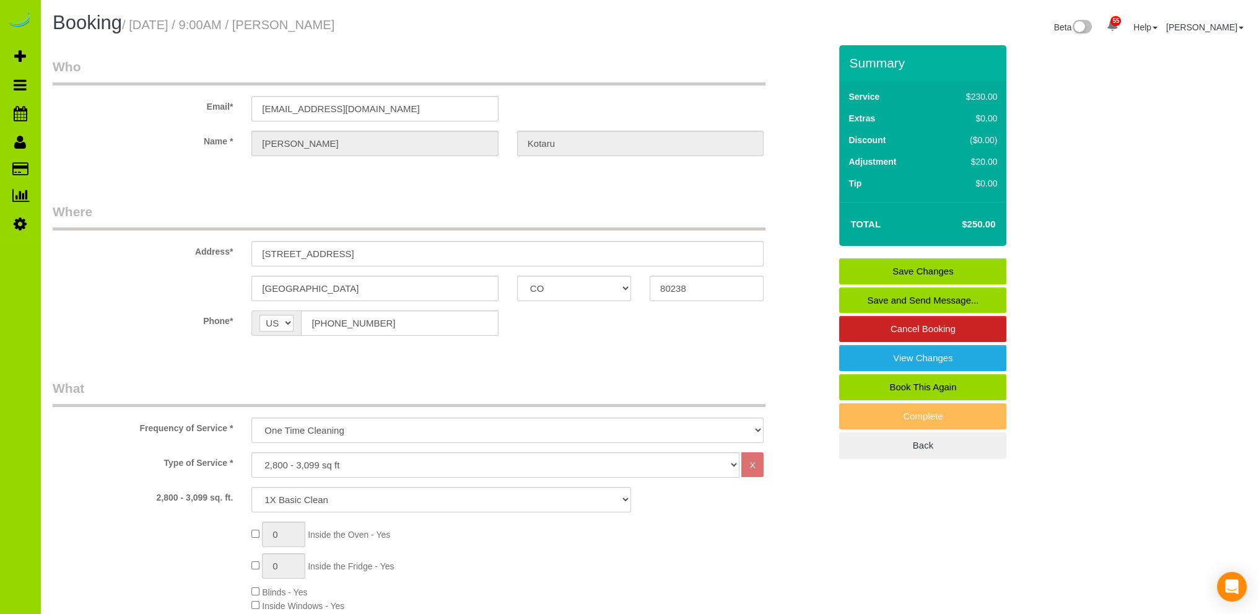
click at [884, 267] on link "Save Changes" at bounding box center [922, 271] width 167 height 26
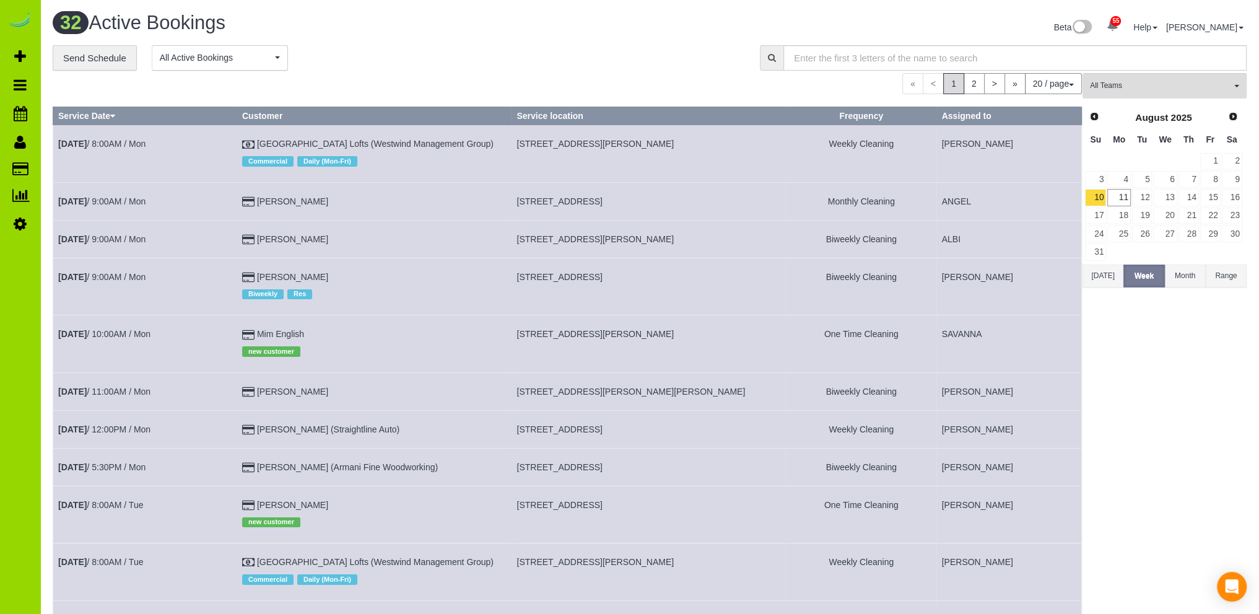
click at [453, 56] on div "**********" at bounding box center [397, 58] width 689 height 26
click at [398, 65] on div "**********" at bounding box center [397, 58] width 689 height 26
